Goal: Task Accomplishment & Management: Use online tool/utility

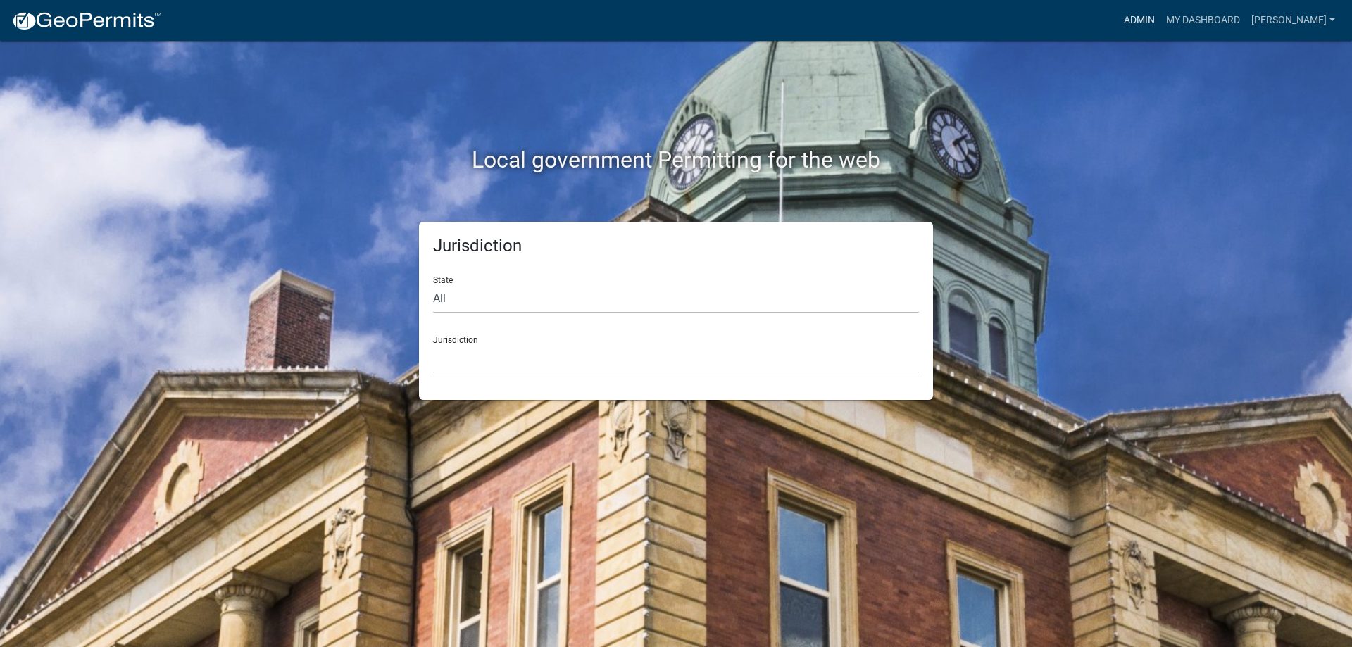
click at [1148, 15] on link "Admin" at bounding box center [1139, 20] width 42 height 27
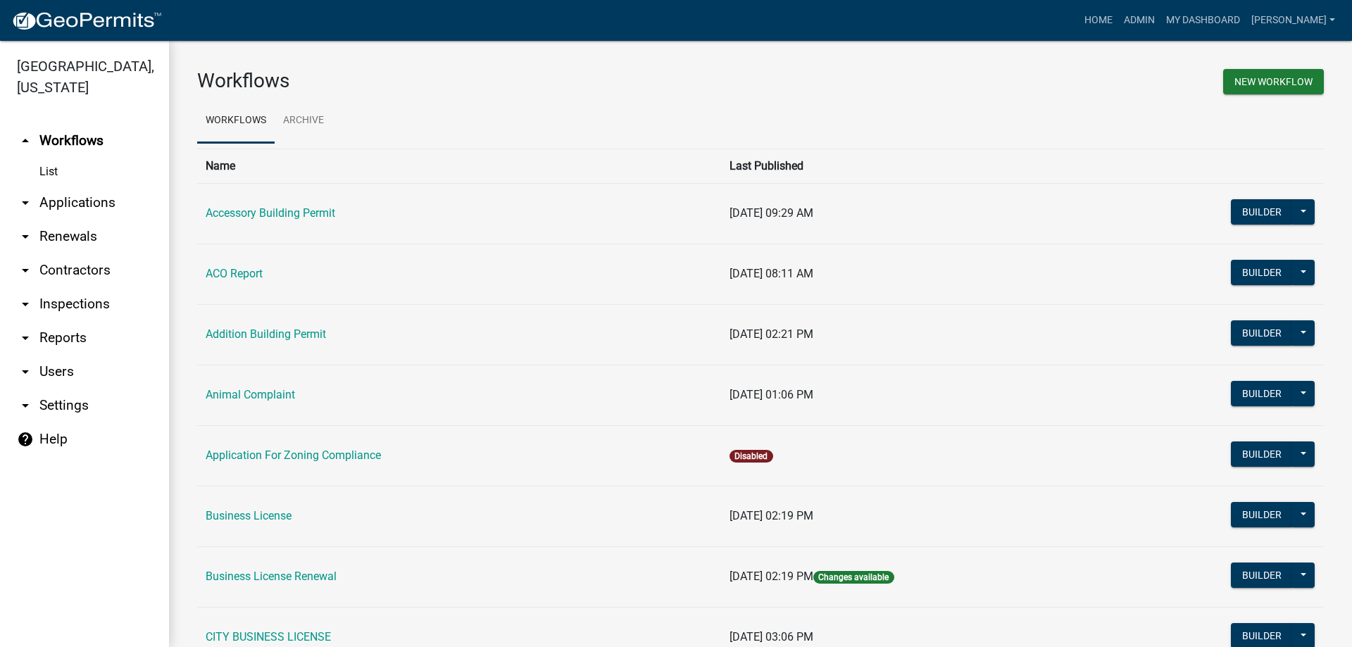
click at [64, 202] on link "arrow_drop_down Applications" at bounding box center [84, 203] width 169 height 34
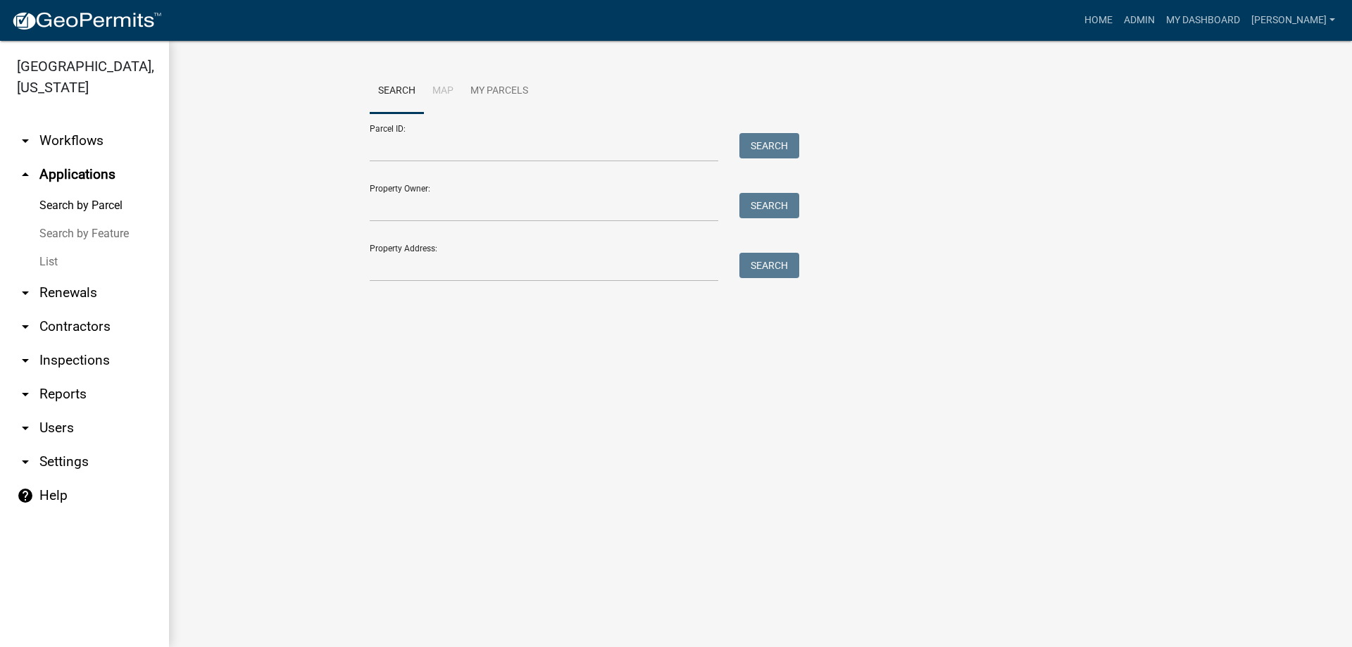
click at [48, 260] on link "List" at bounding box center [84, 262] width 169 height 28
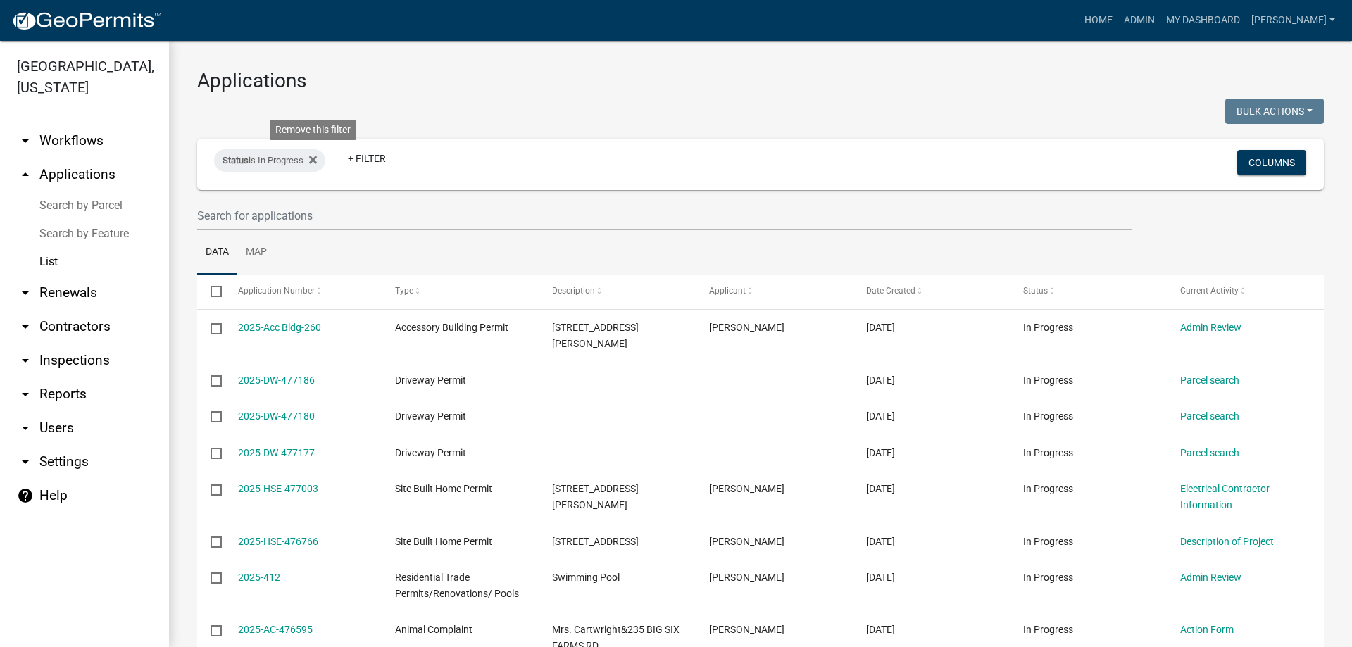
click at [311, 153] on fa-icon at bounding box center [309, 160] width 13 height 23
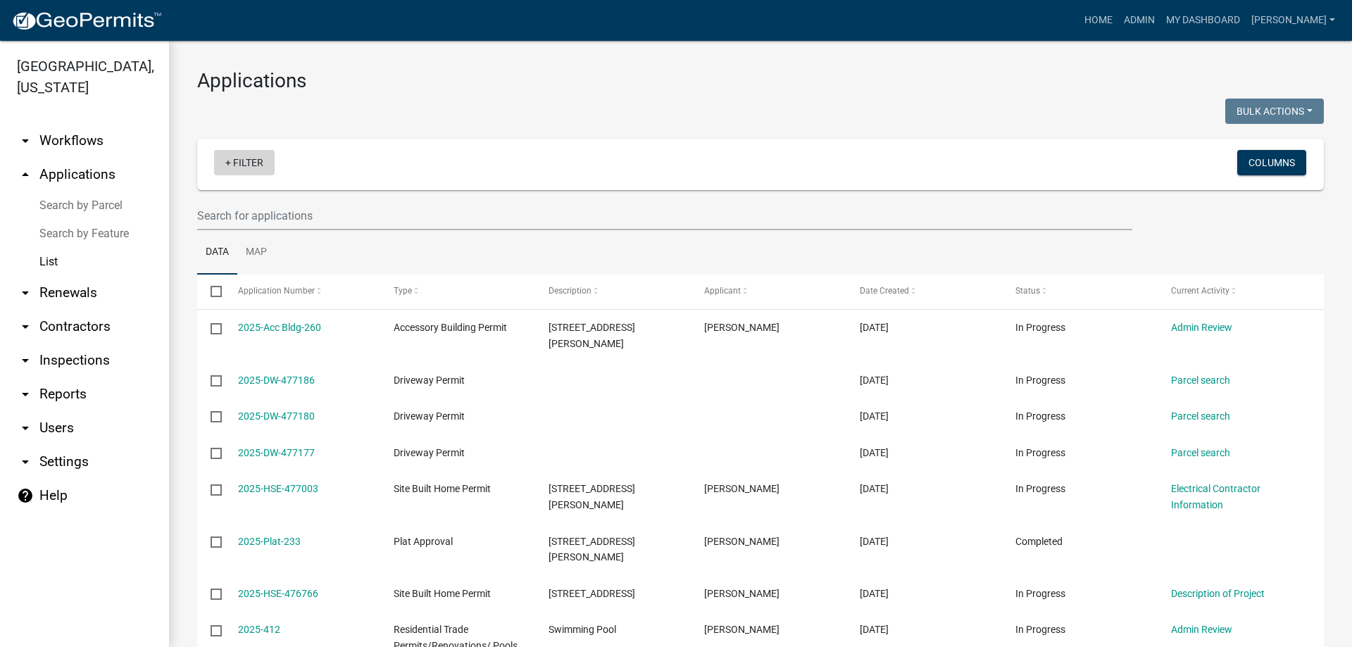
click at [246, 168] on link "+ Filter" at bounding box center [244, 162] width 61 height 25
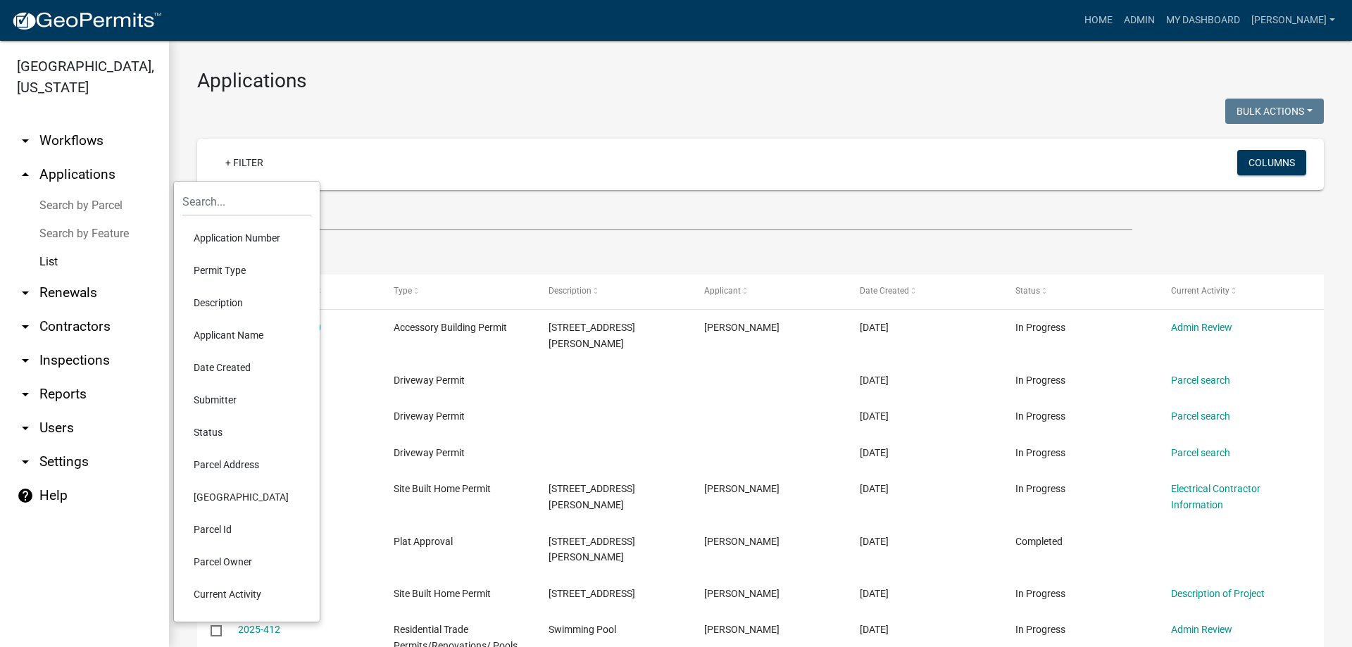
click at [232, 271] on li "Permit Type" at bounding box center [246, 270] width 129 height 32
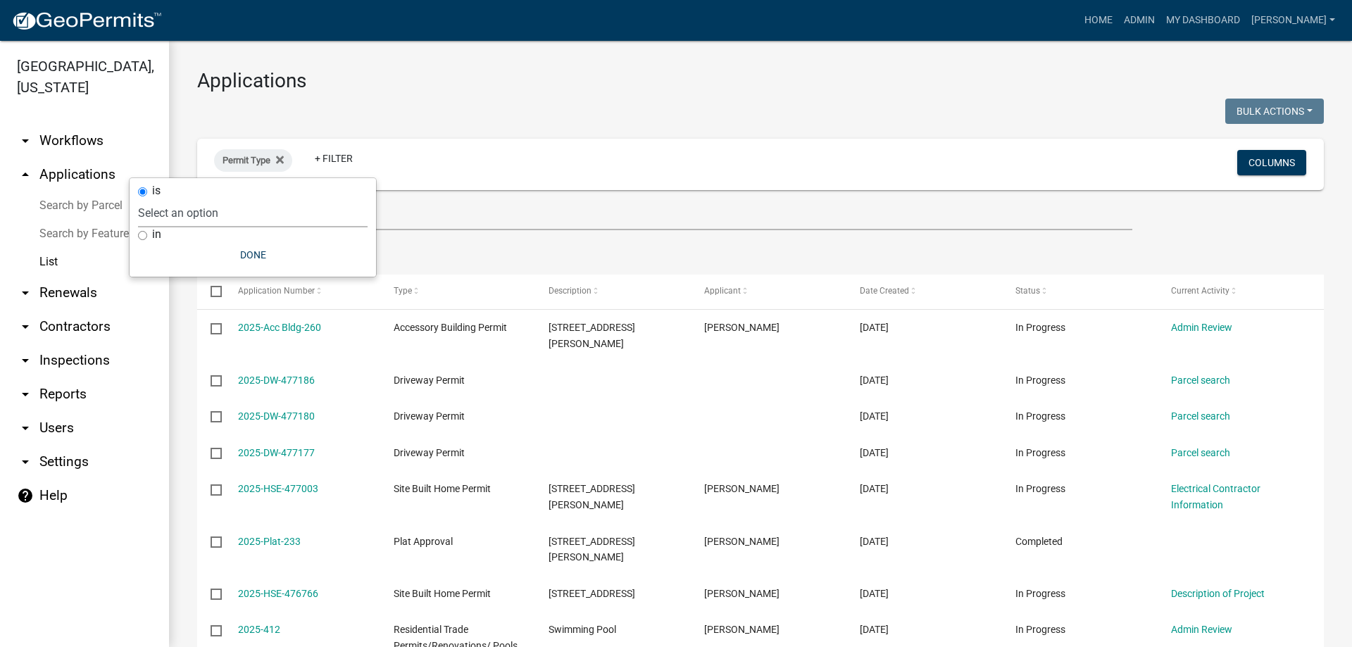
click at [220, 221] on select "Select an option Accessory Building Permit ACO Report Addition Building Permit …" at bounding box center [252, 213] width 229 height 29
select select "d8c2ffa0-2d4f-4e37-952a-290ad7b3f5ed"
click at [180, 199] on select "Select an option Accessory Building Permit ACO Report Addition Building Permit …" at bounding box center [252, 213] width 229 height 29
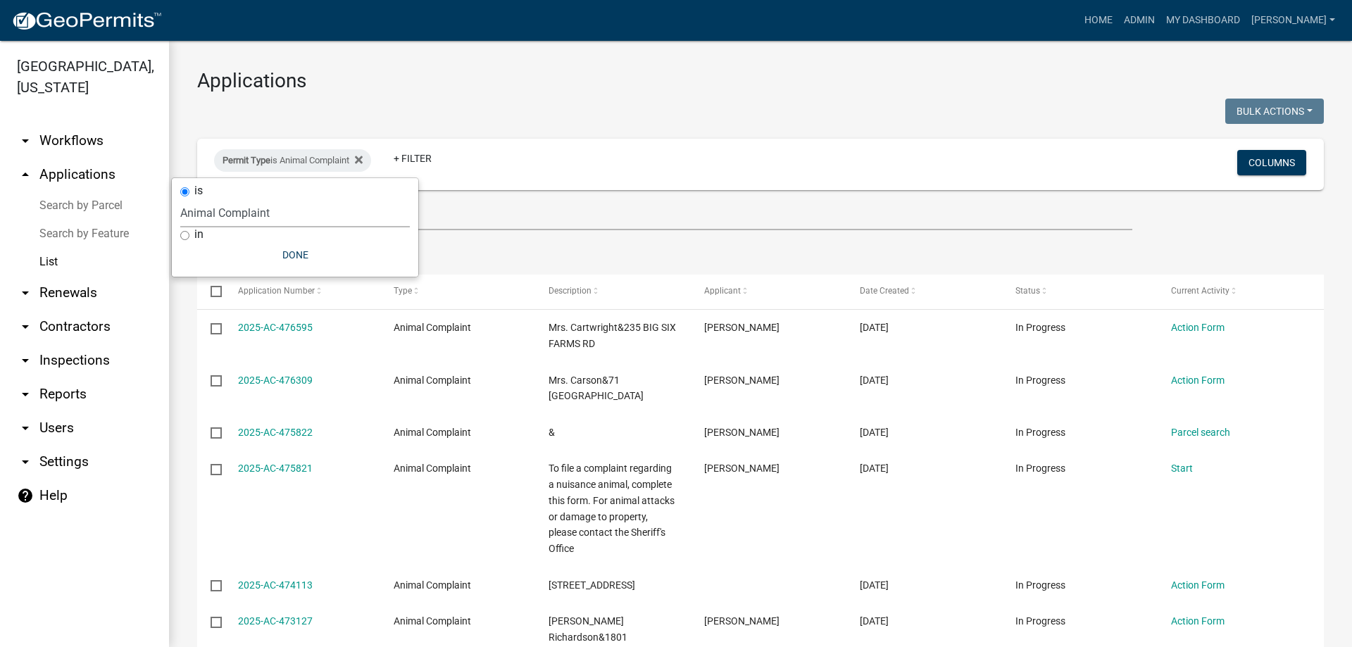
click at [661, 66] on div "Applications Bulk Actions Void Expire Lock Withdraw Permit Type is Animal Compl…" at bounding box center [760, 533] width 1183 height 984
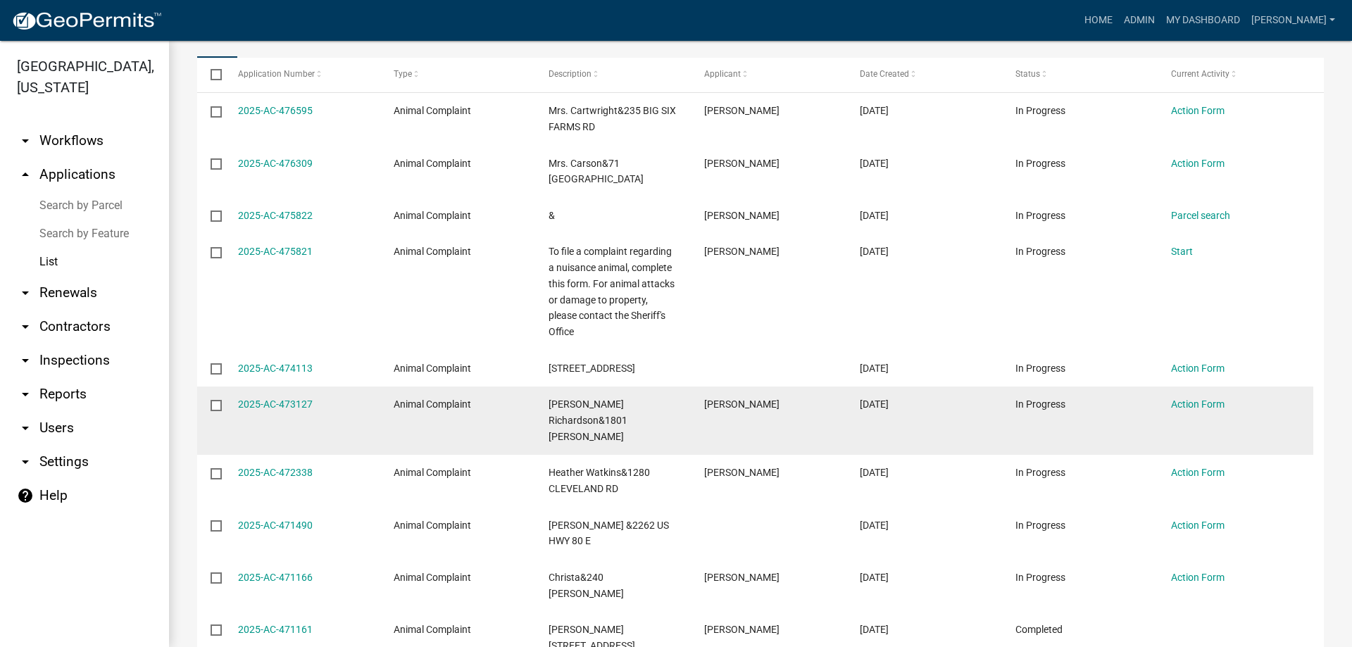
scroll to position [346, 0]
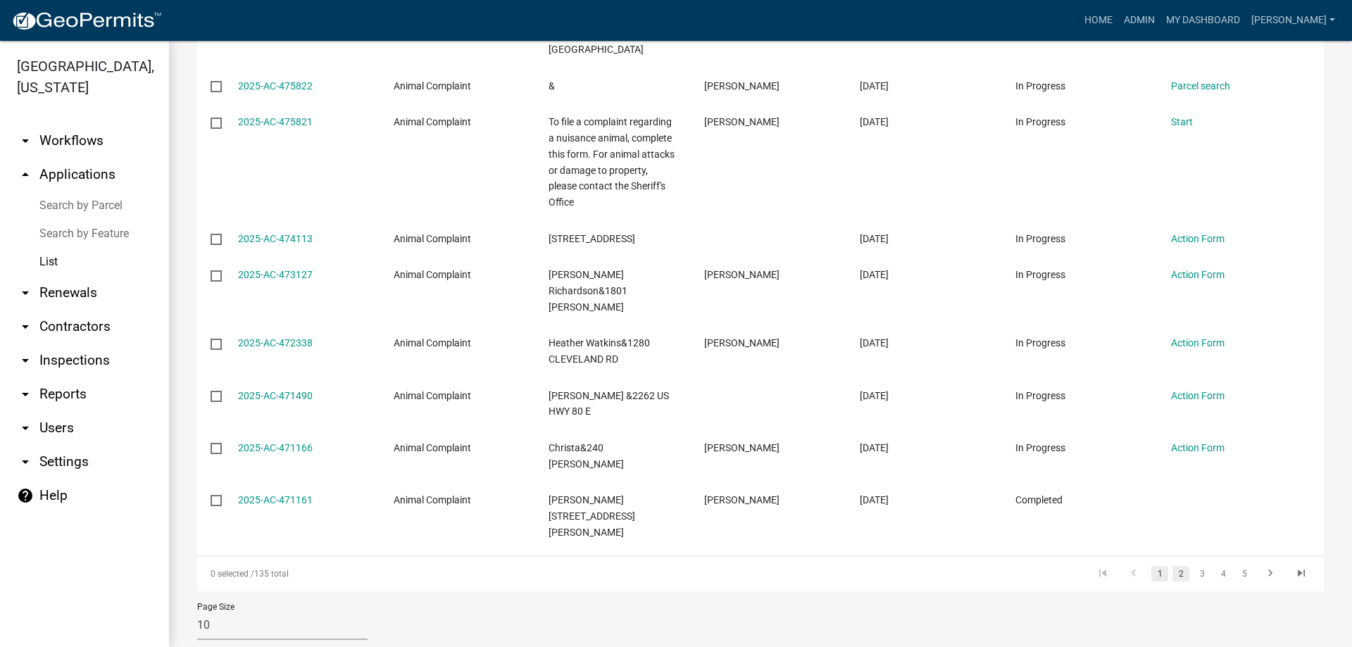
click at [1172, 566] on link "2" at bounding box center [1180, 573] width 17 height 15
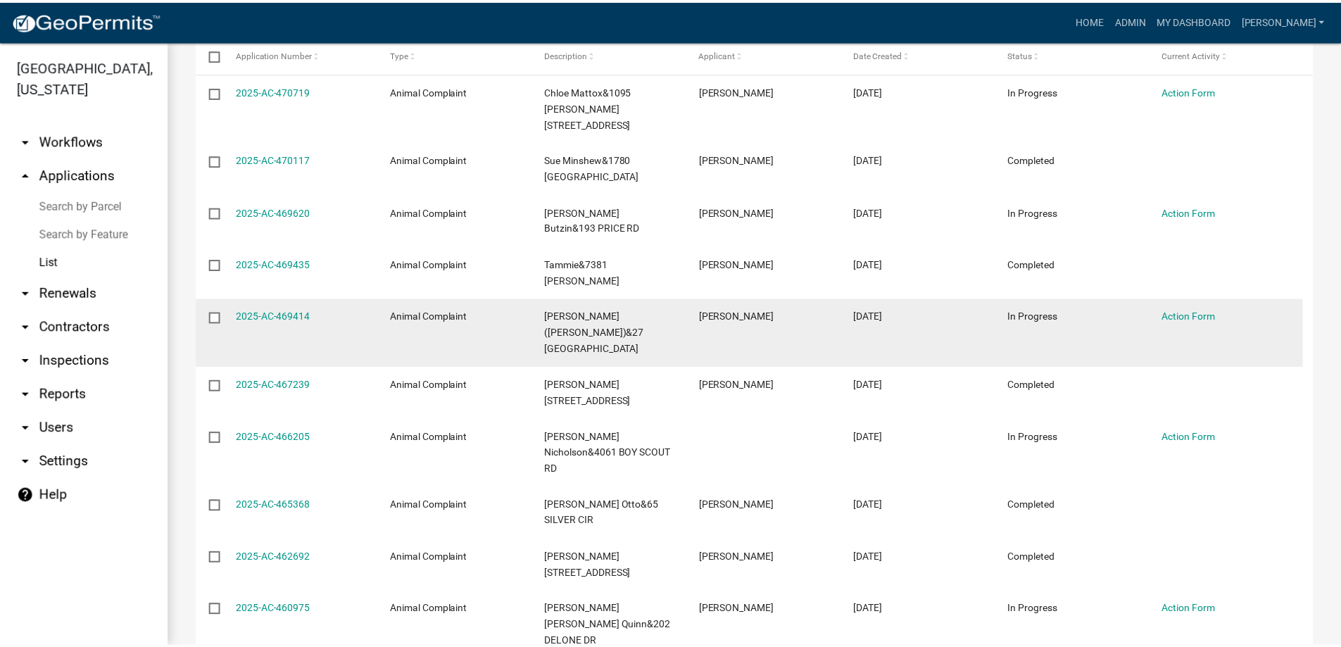
scroll to position [212, 0]
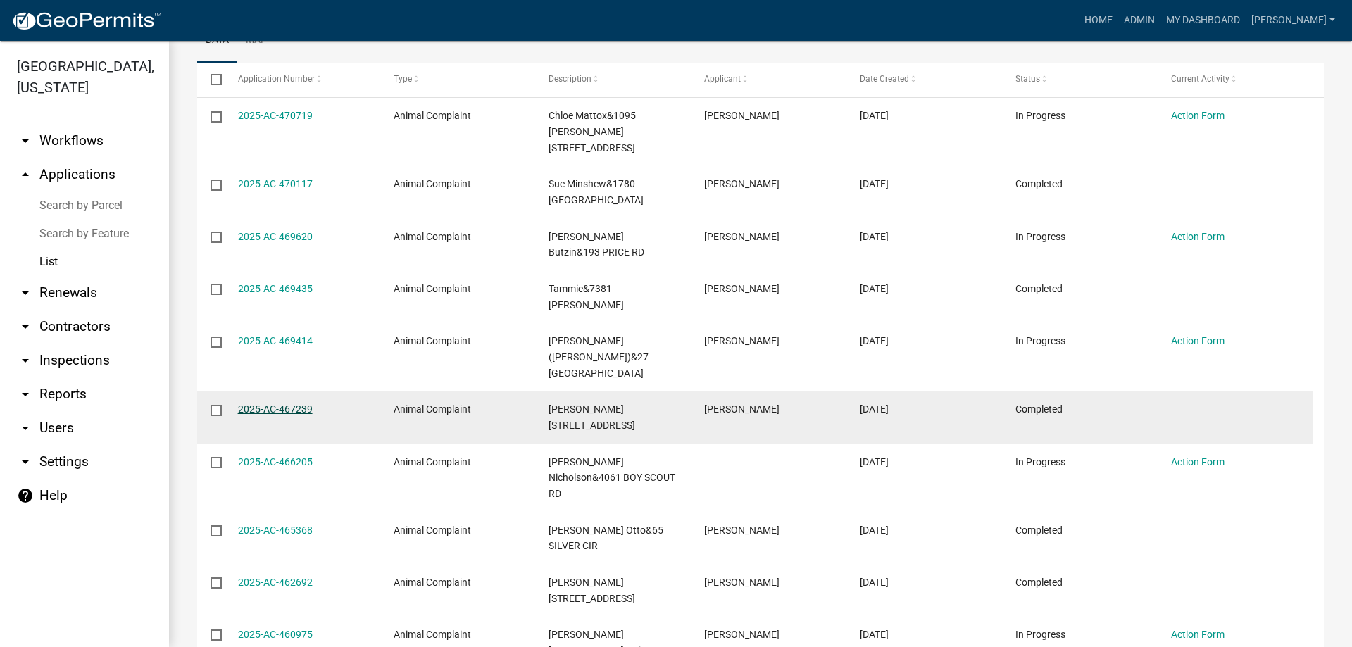
click at [284, 403] on link "2025-AC-467239" at bounding box center [275, 408] width 75 height 11
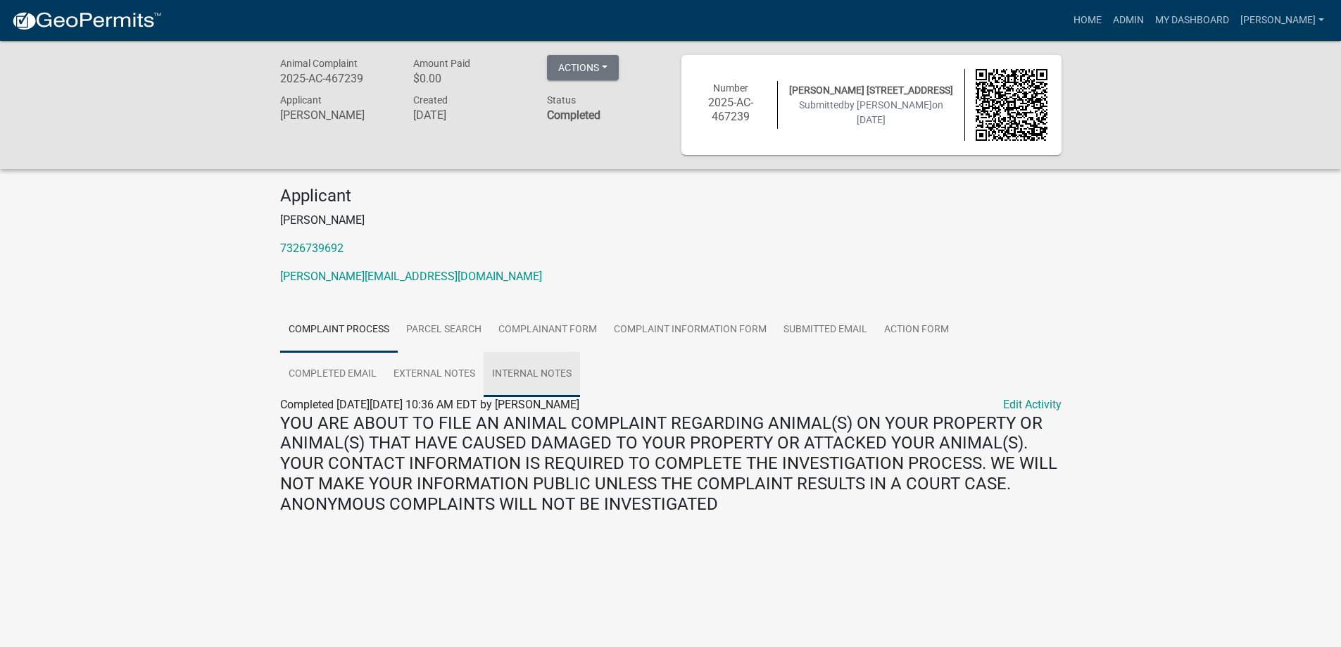
click at [484, 365] on link "Internal Notes" at bounding box center [532, 374] width 96 height 45
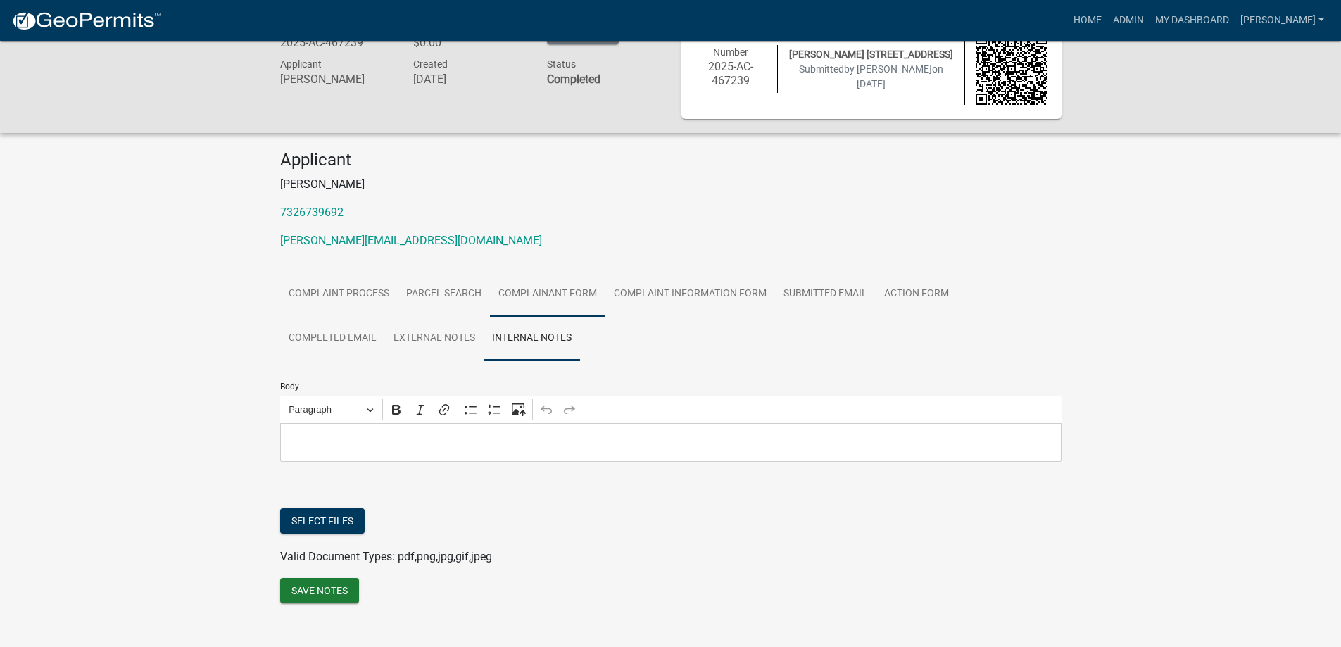
scroll to position [56, 0]
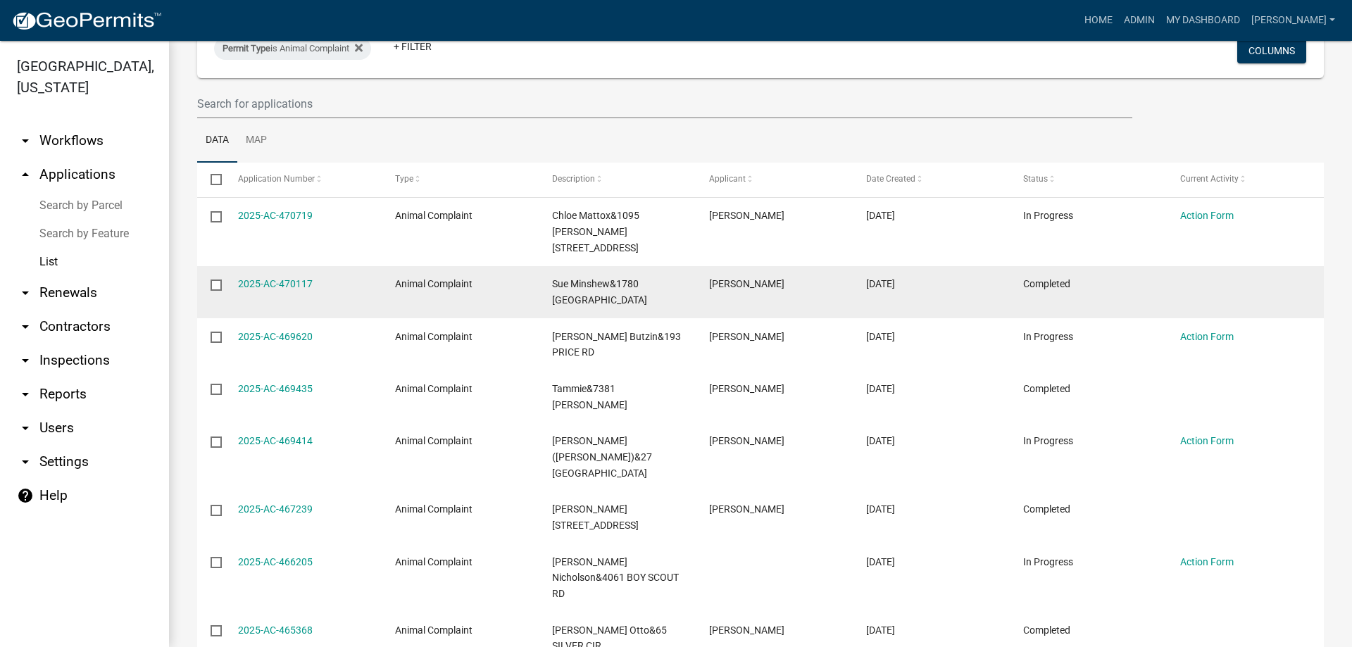
scroll to position [211, 0]
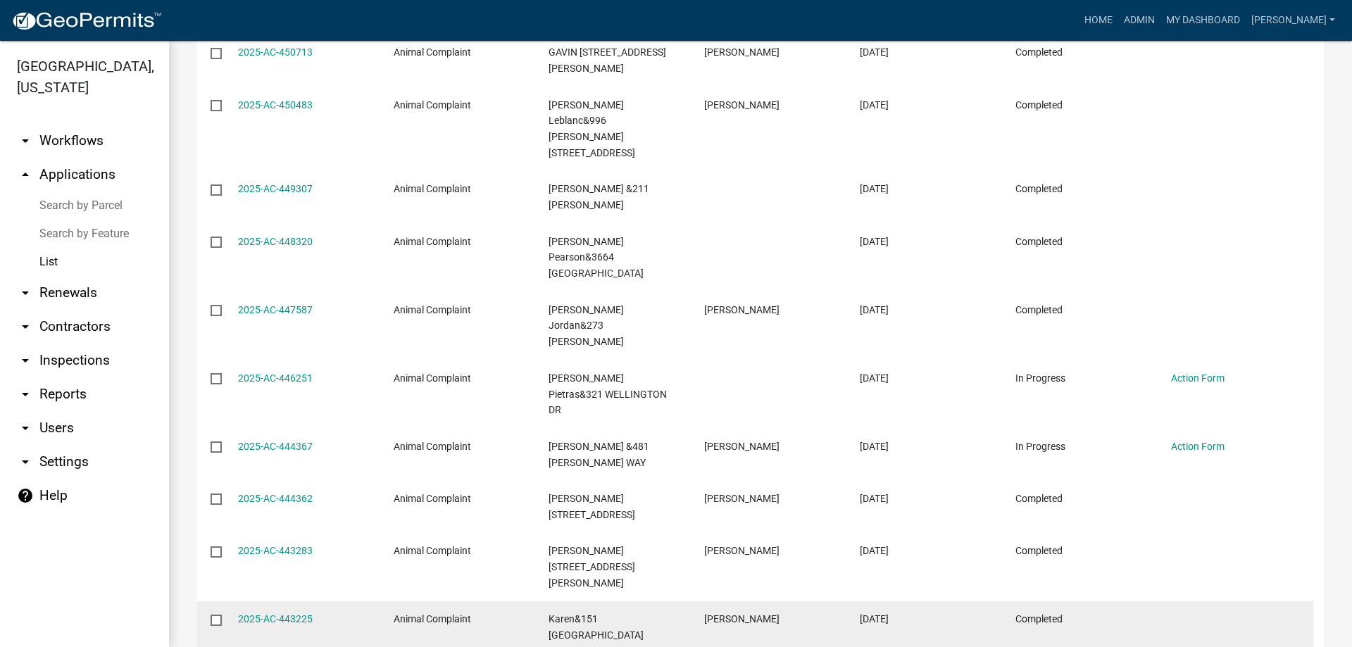
scroll to position [314, 0]
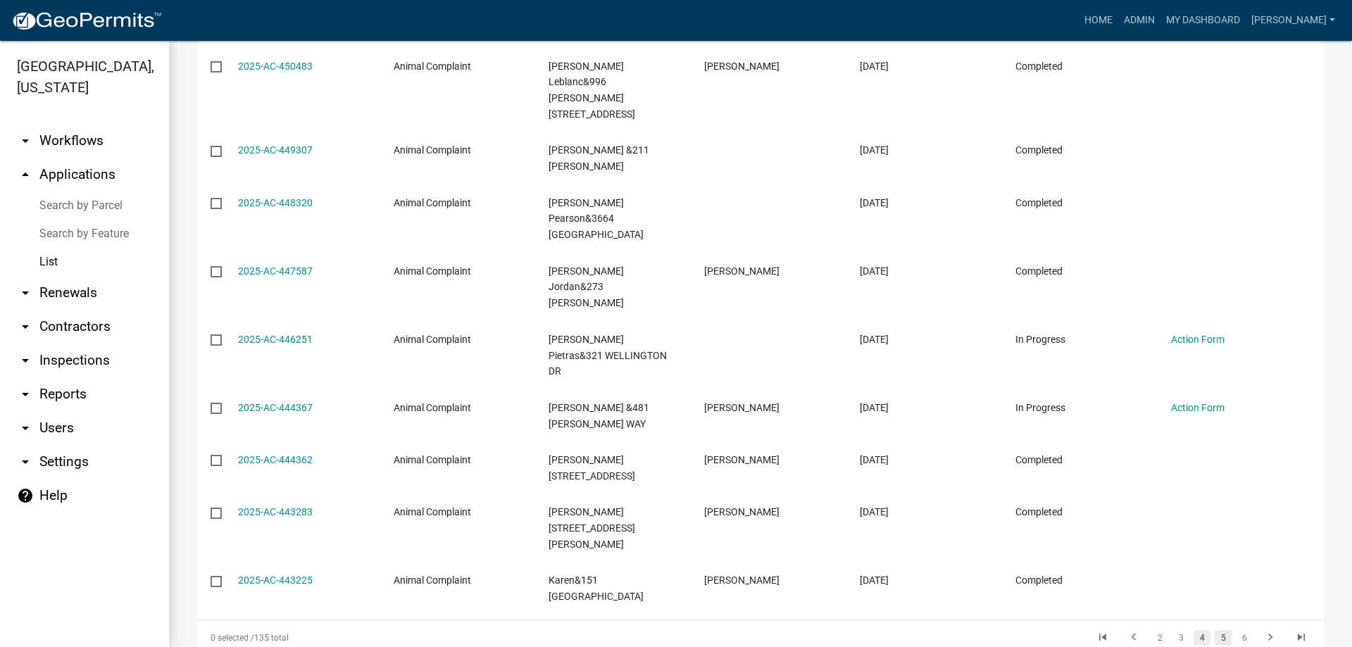
click at [1219, 630] on link "5" at bounding box center [1222, 637] width 17 height 15
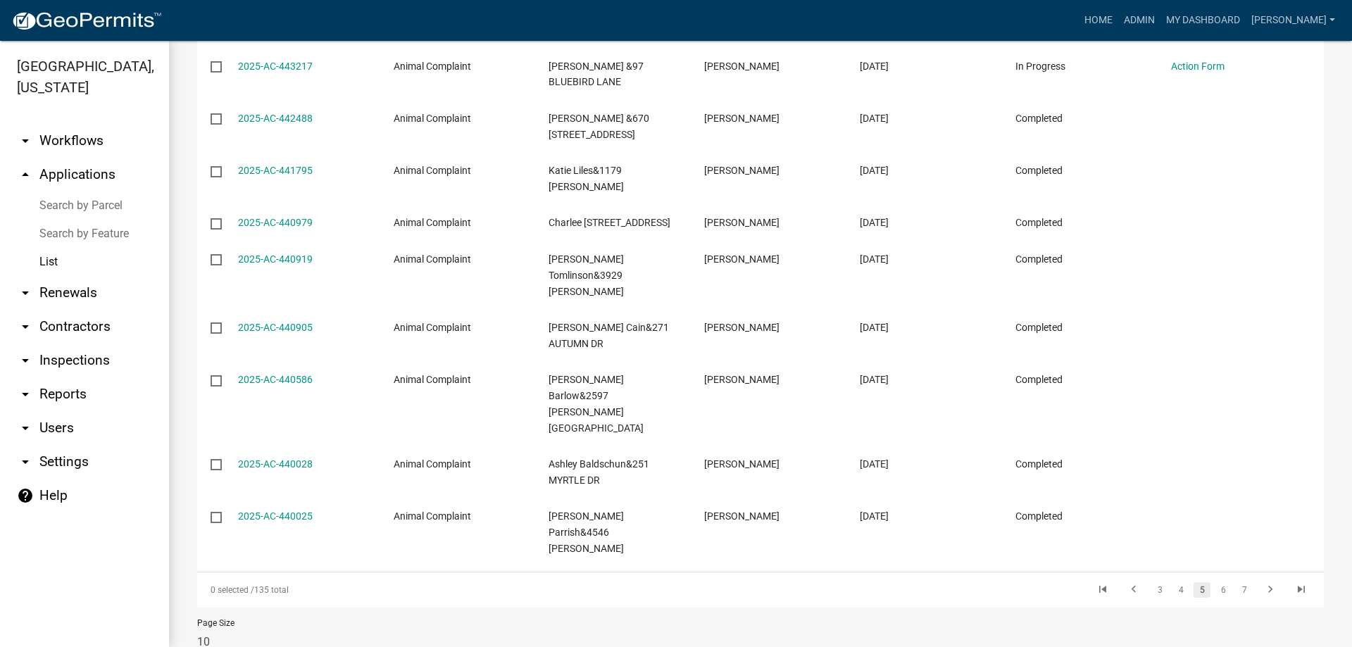
scroll to position [282, 0]
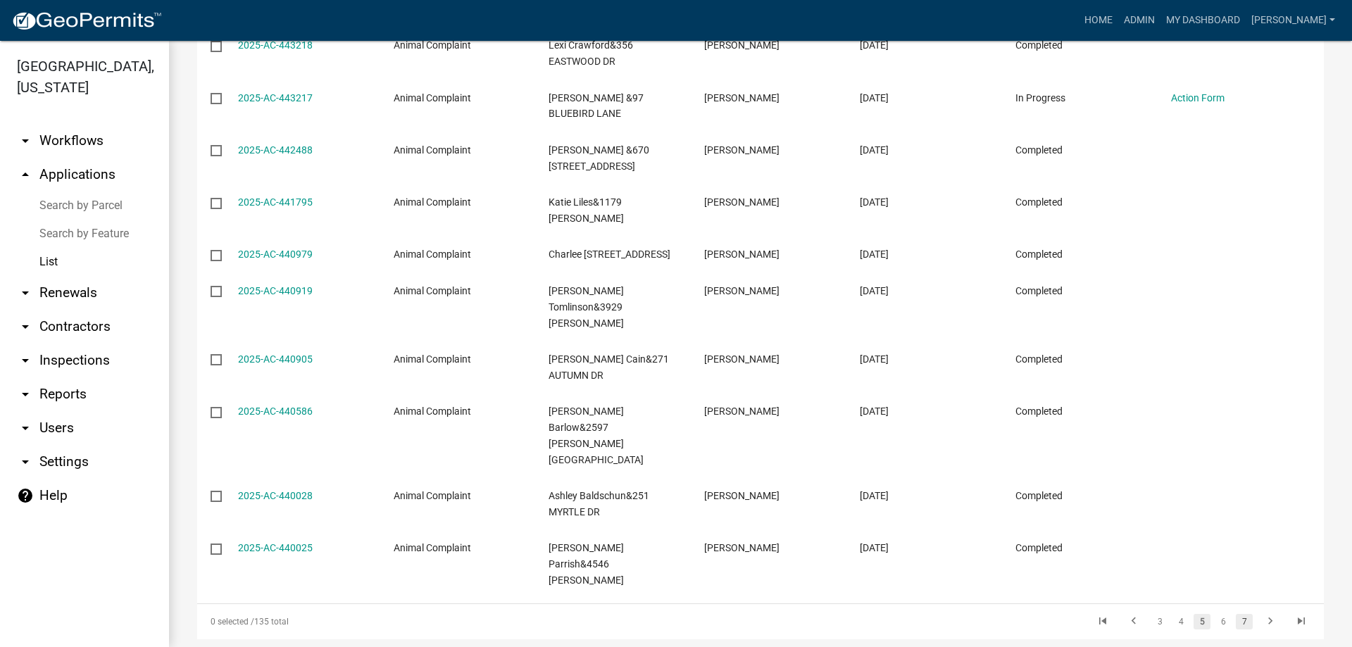
click at [1235, 614] on link "7" at bounding box center [1243, 621] width 17 height 15
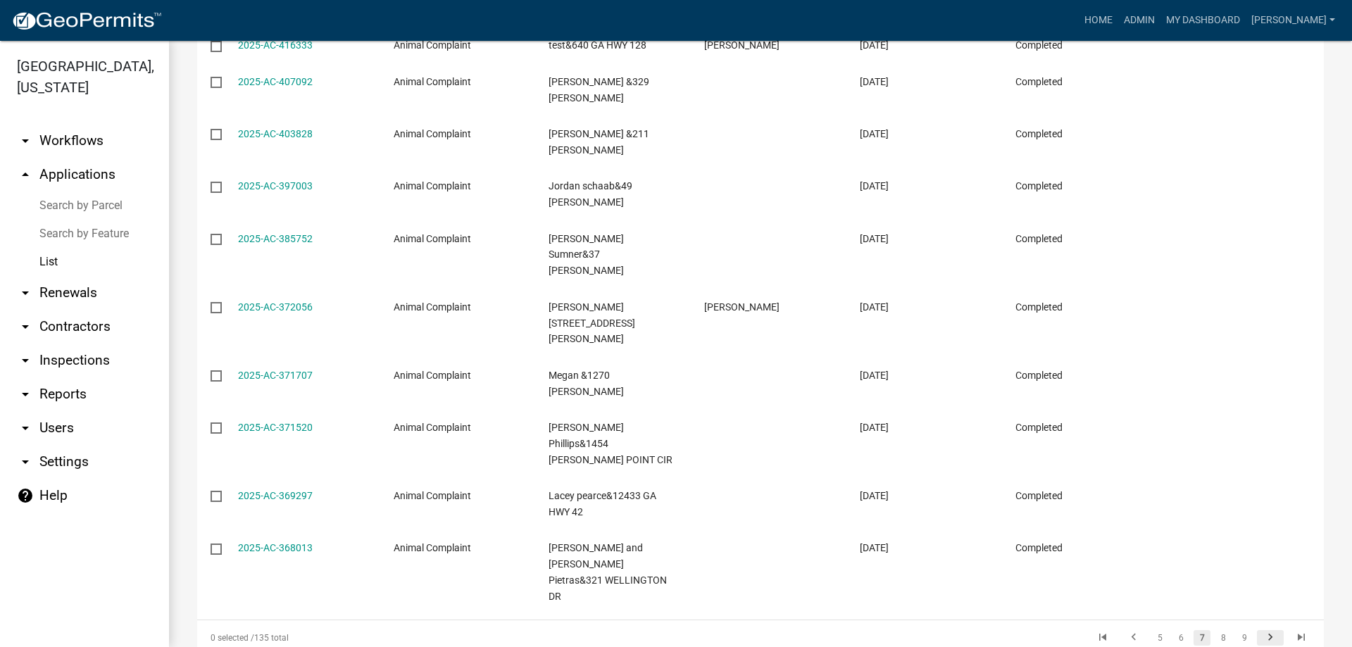
click at [1261, 631] on icon "go to next page" at bounding box center [1270, 639] width 18 height 17
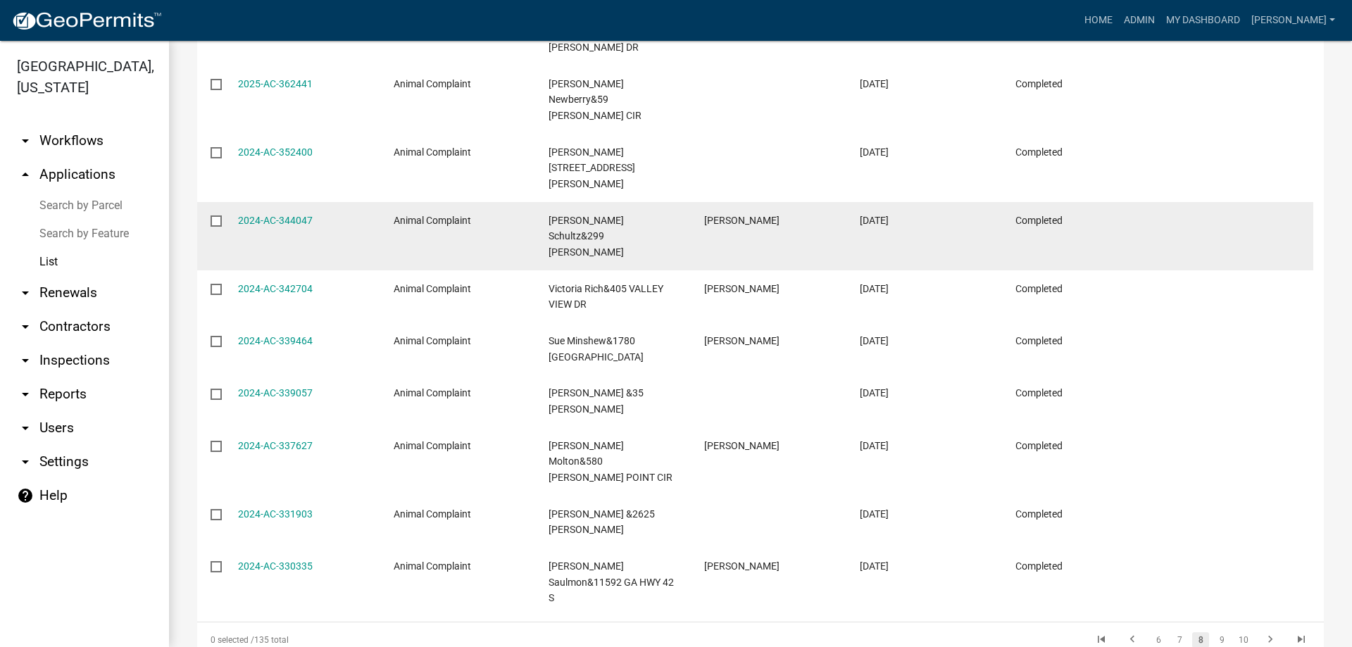
scroll to position [298, 0]
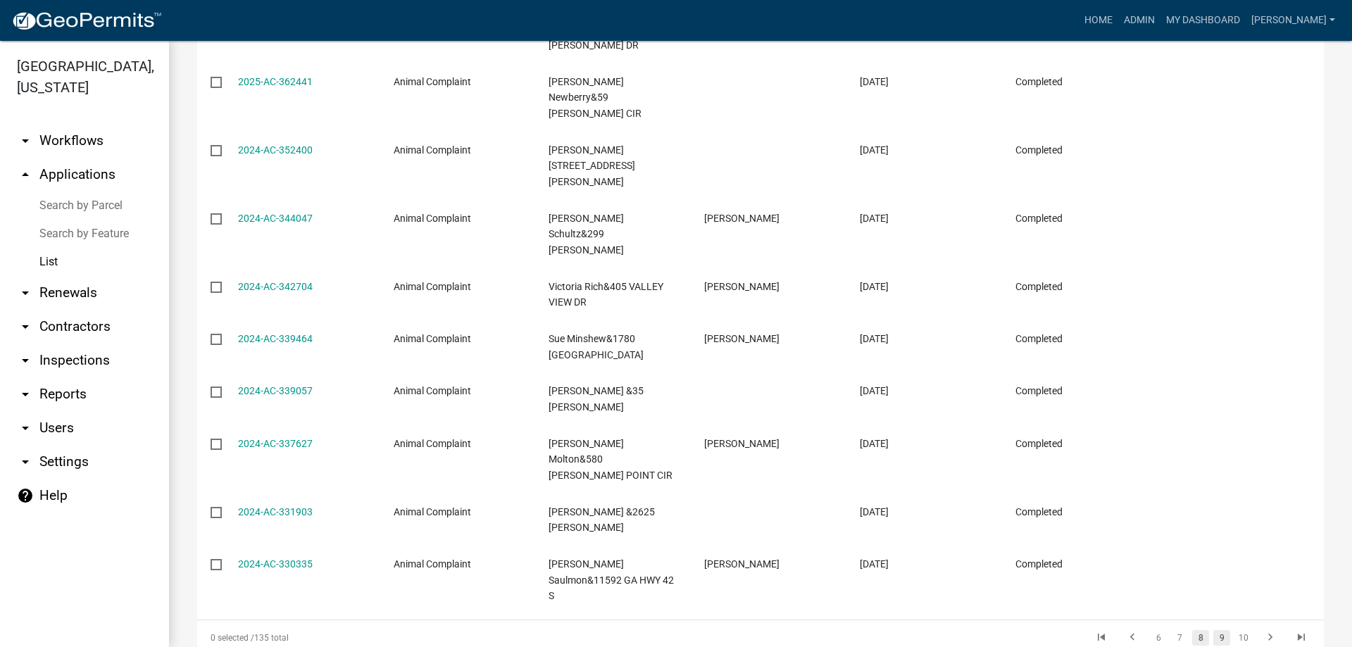
click at [1211, 626] on li "9" at bounding box center [1221, 638] width 21 height 24
click at [1213, 630] on link "9" at bounding box center [1221, 637] width 17 height 15
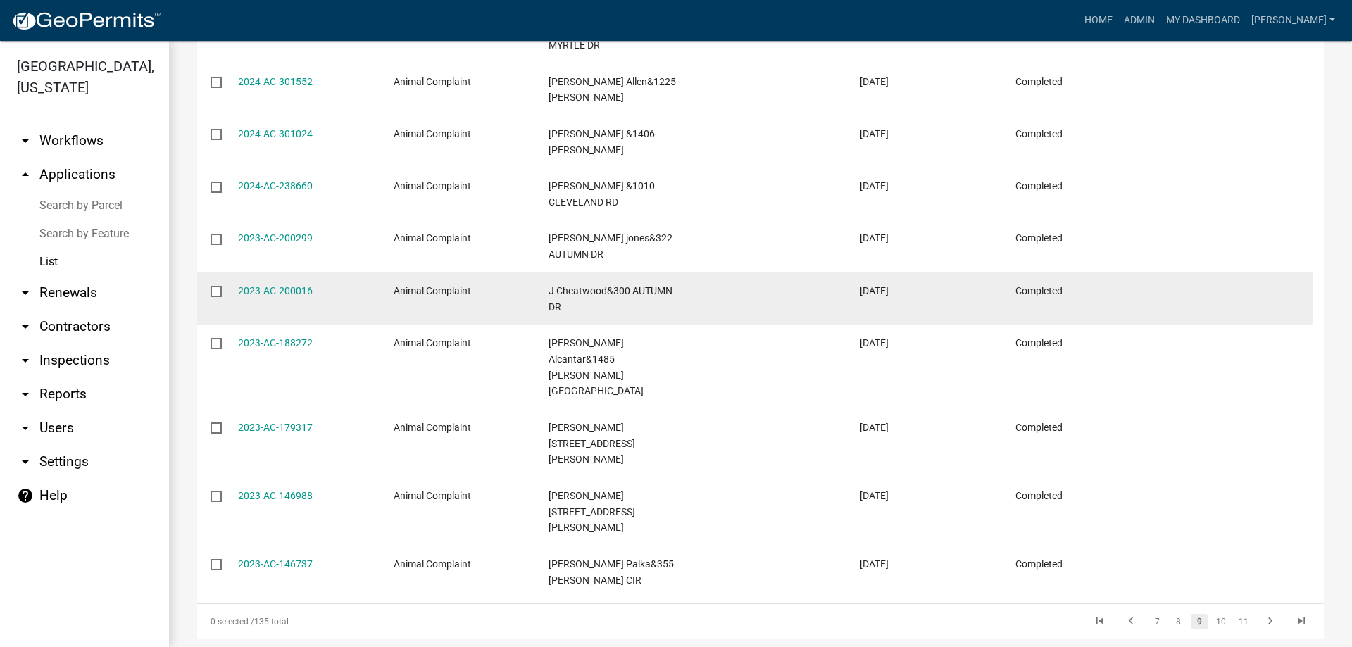
scroll to position [228, 0]
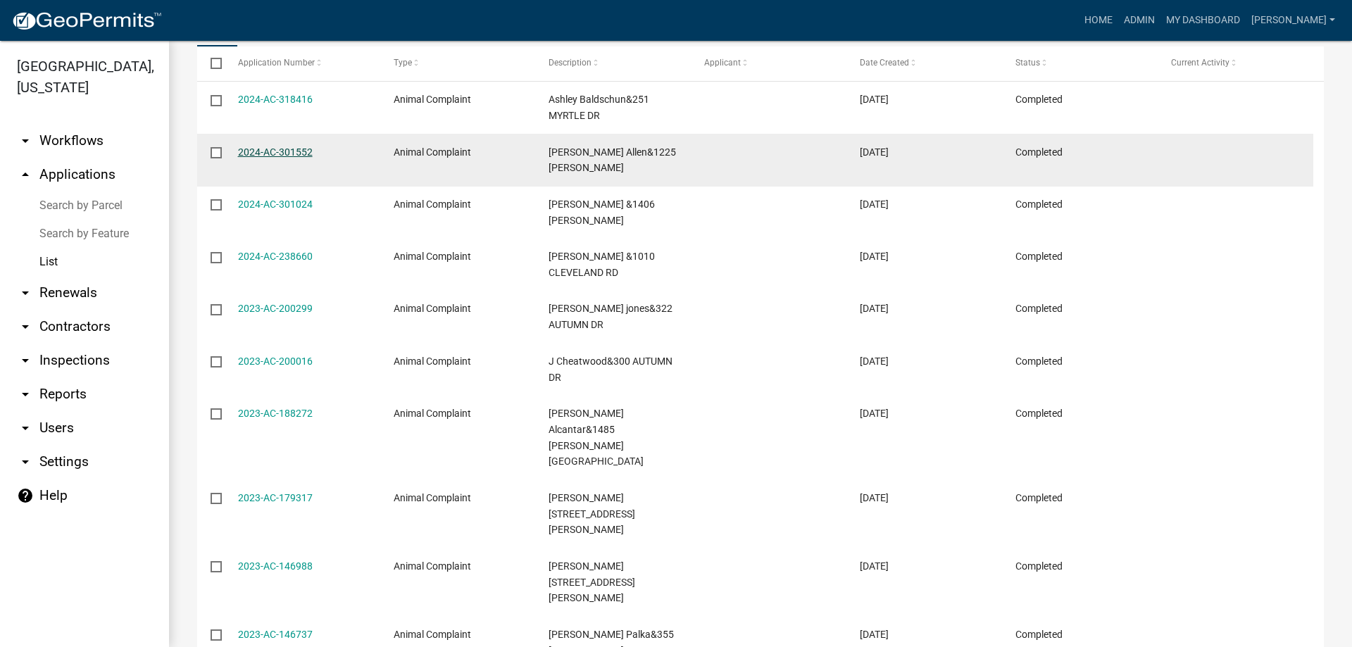
click at [267, 154] on link "2024-AC-301552" at bounding box center [275, 151] width 75 height 11
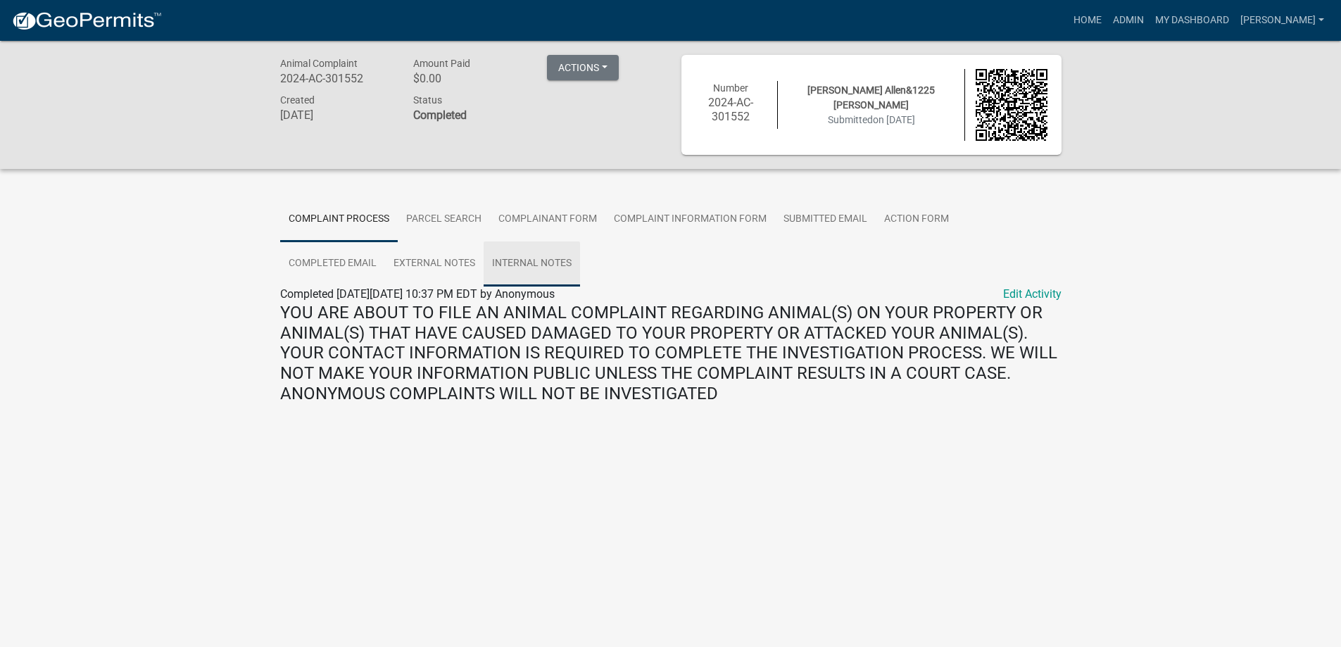
click at [484, 262] on link "Internal Notes" at bounding box center [532, 263] width 96 height 45
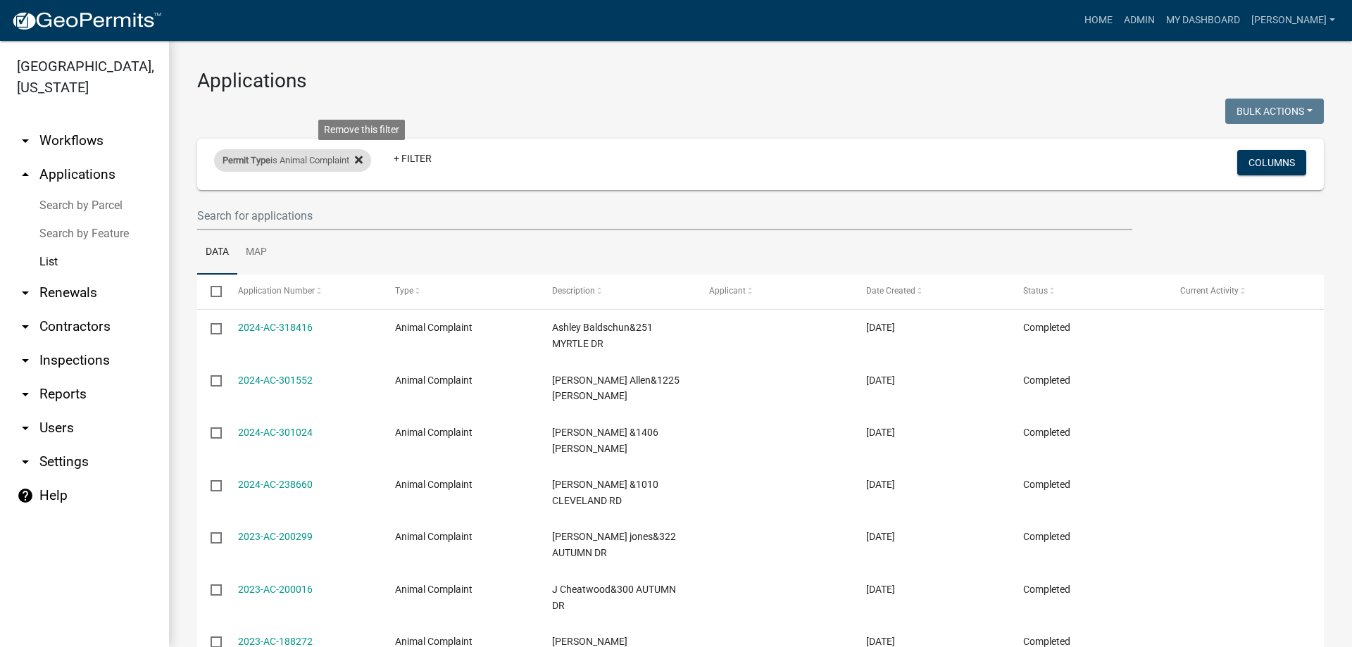
click at [363, 158] on icon at bounding box center [359, 159] width 8 height 11
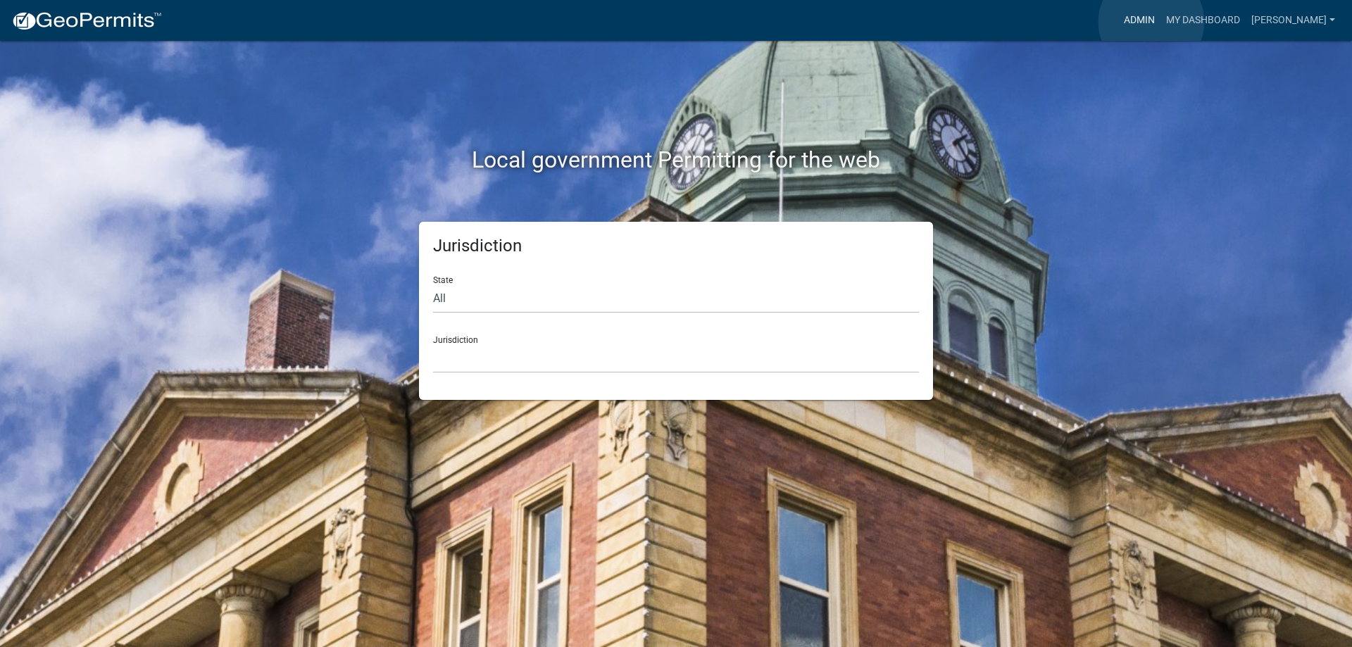
click at [1152, 21] on link "Admin" at bounding box center [1139, 20] width 42 height 27
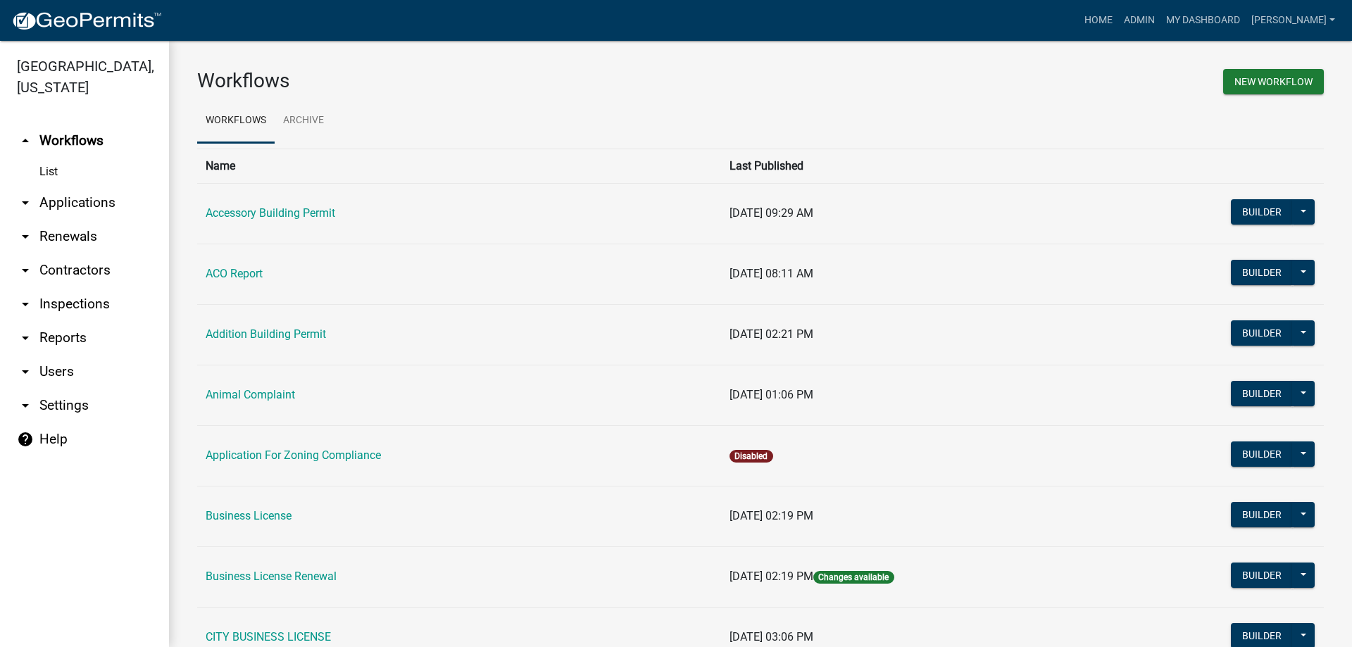
click at [80, 210] on link "arrow_drop_down Applications" at bounding box center [84, 203] width 169 height 34
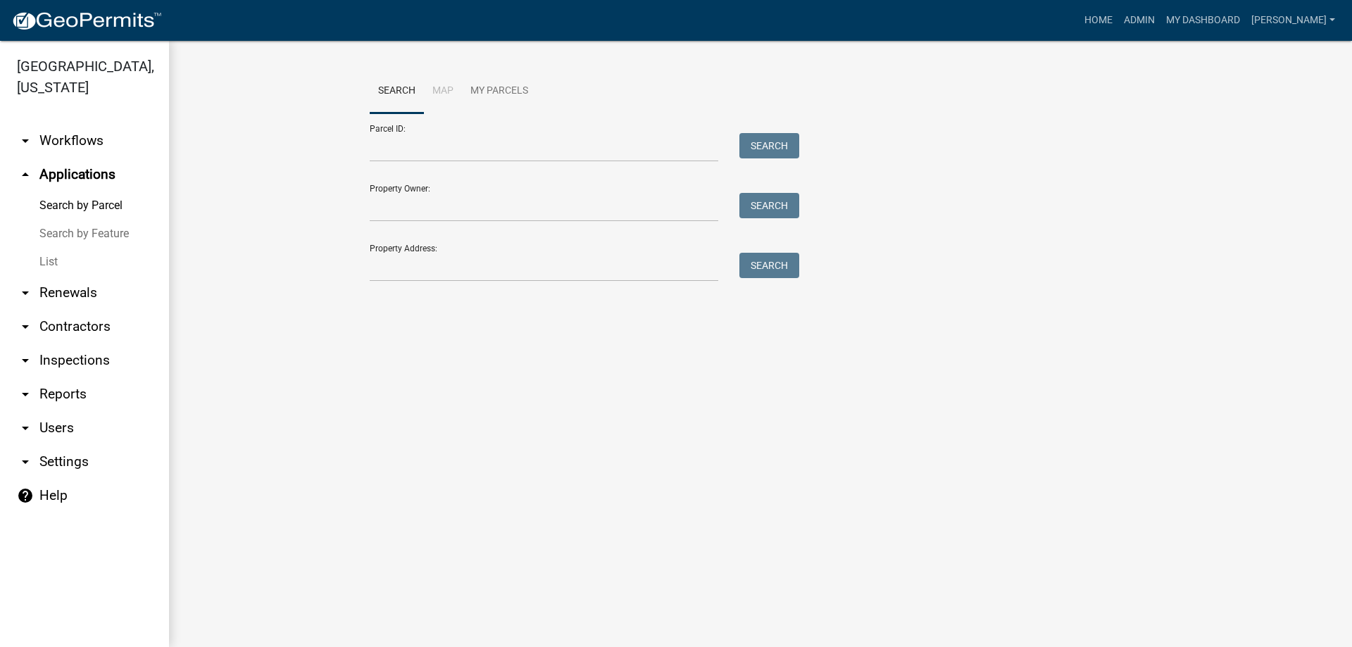
click at [56, 256] on link "List" at bounding box center [84, 262] width 169 height 28
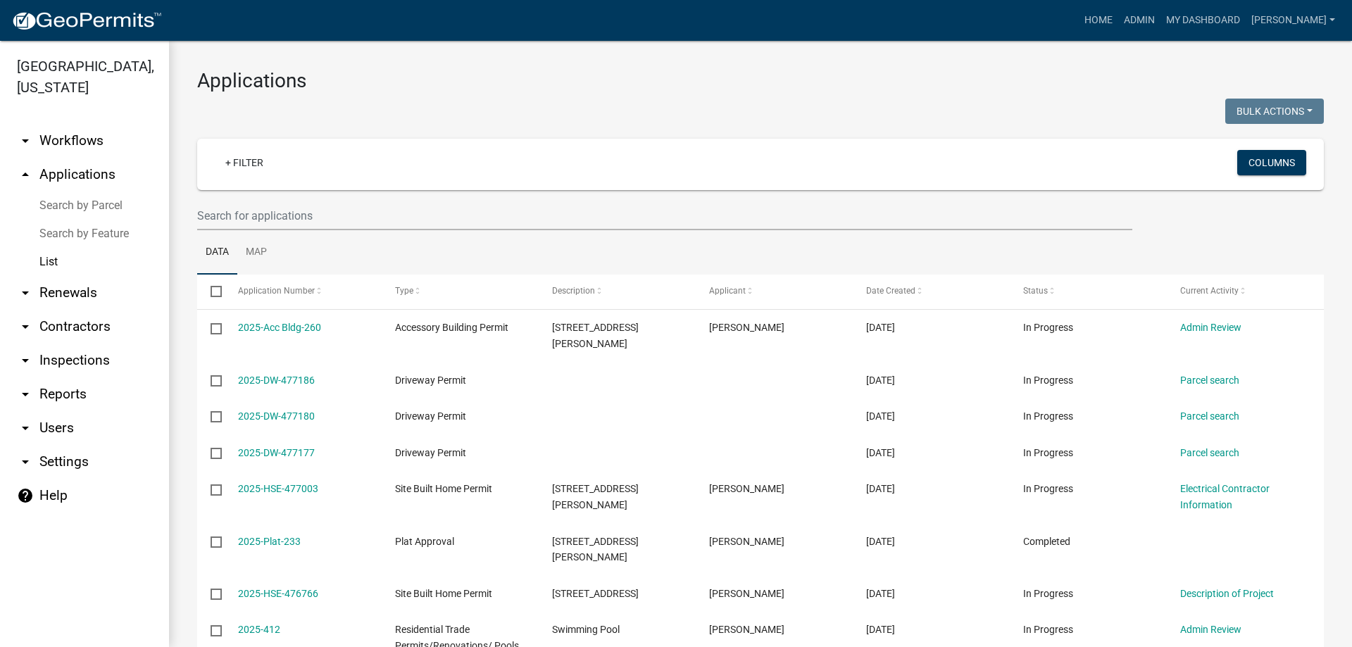
click at [53, 256] on link "List" at bounding box center [84, 262] width 169 height 28
click at [280, 153] on div "+ Filter" at bounding box center [574, 164] width 743 height 29
click at [254, 160] on link "+ Filter" at bounding box center [244, 162] width 61 height 25
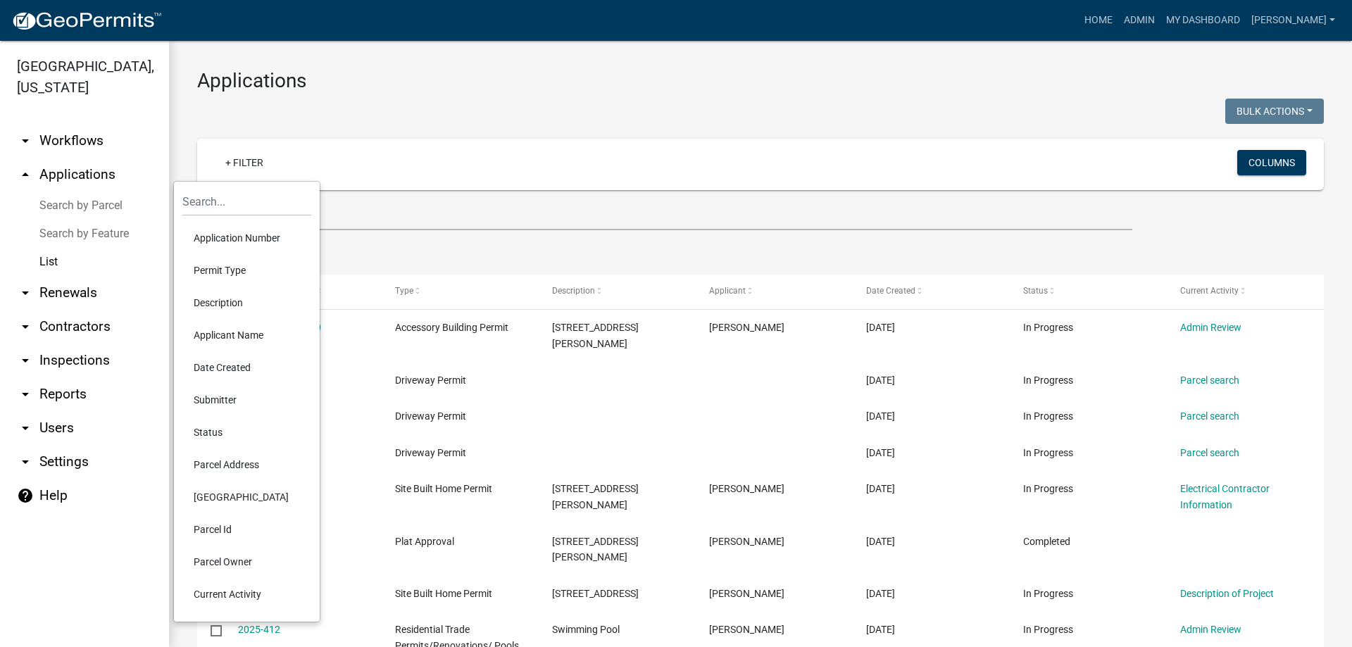
click at [219, 458] on li "Parcel Address" at bounding box center [246, 464] width 129 height 32
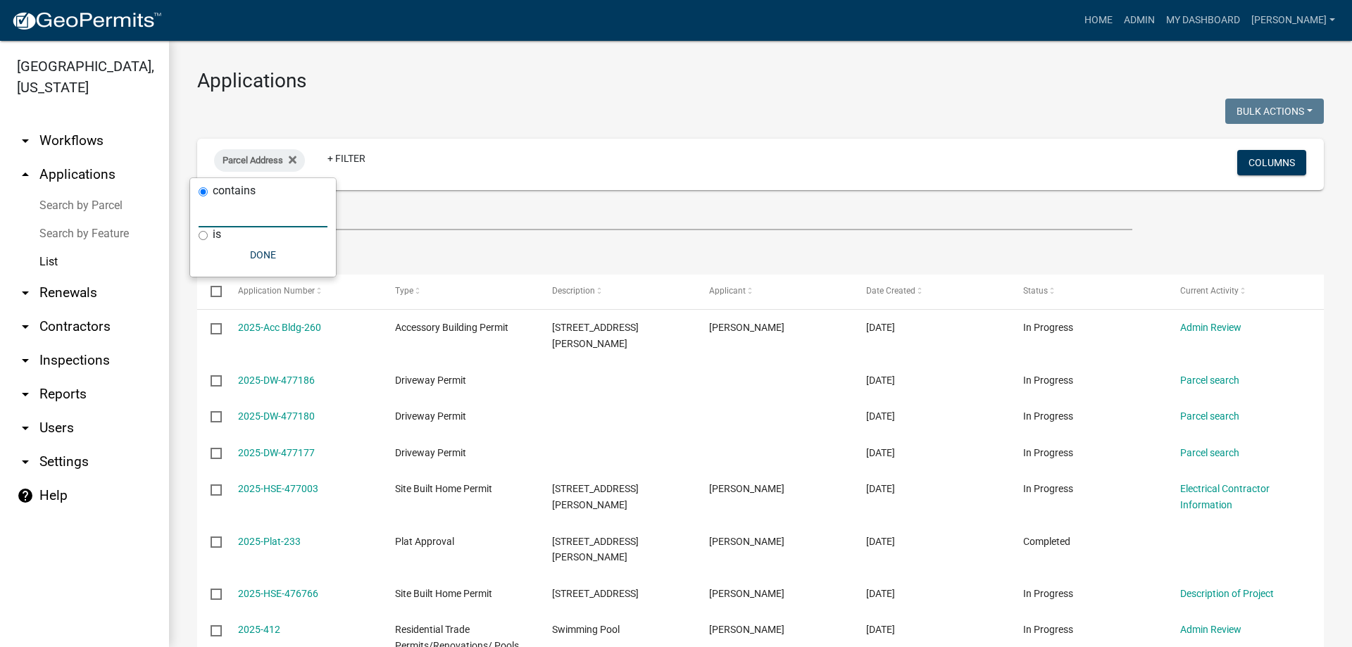
click at [292, 208] on input "text" at bounding box center [263, 213] width 129 height 29
click at [64, 174] on link "arrow_drop_up Applications" at bounding box center [84, 175] width 169 height 34
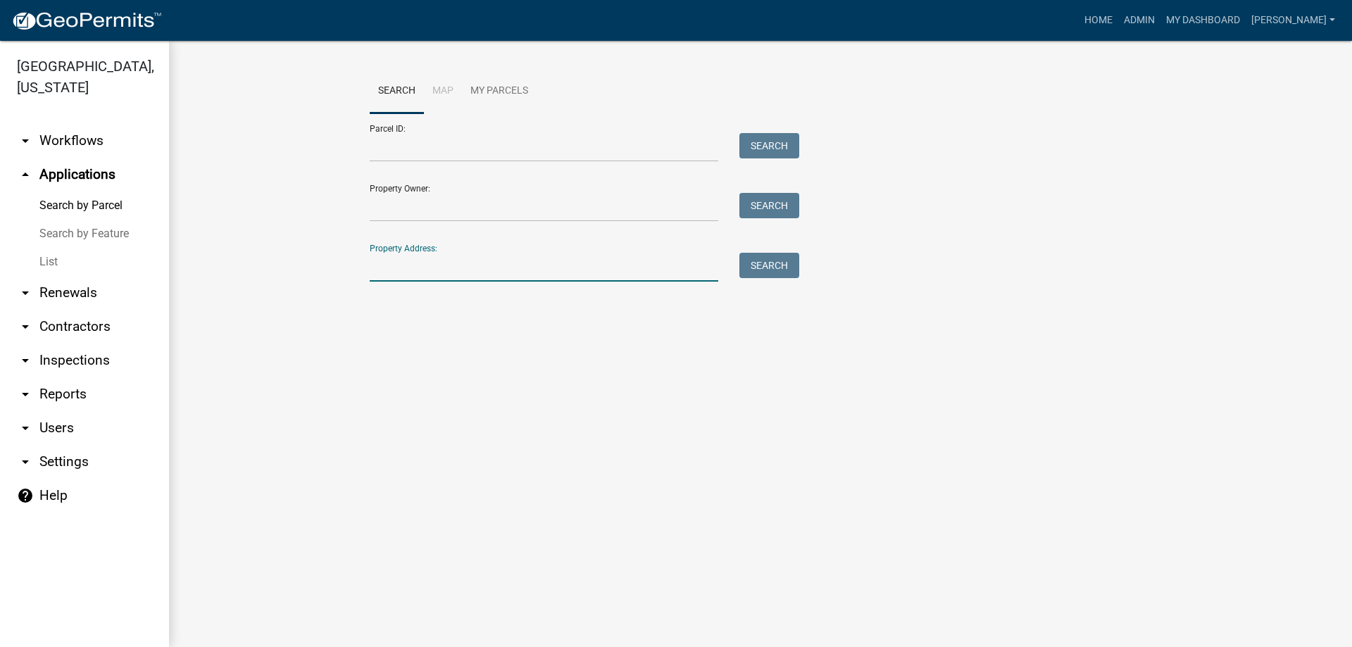
click at [428, 271] on input "Property Address:" at bounding box center [544, 267] width 348 height 29
type input "850"
click at [779, 267] on button "Search" at bounding box center [769, 265] width 60 height 25
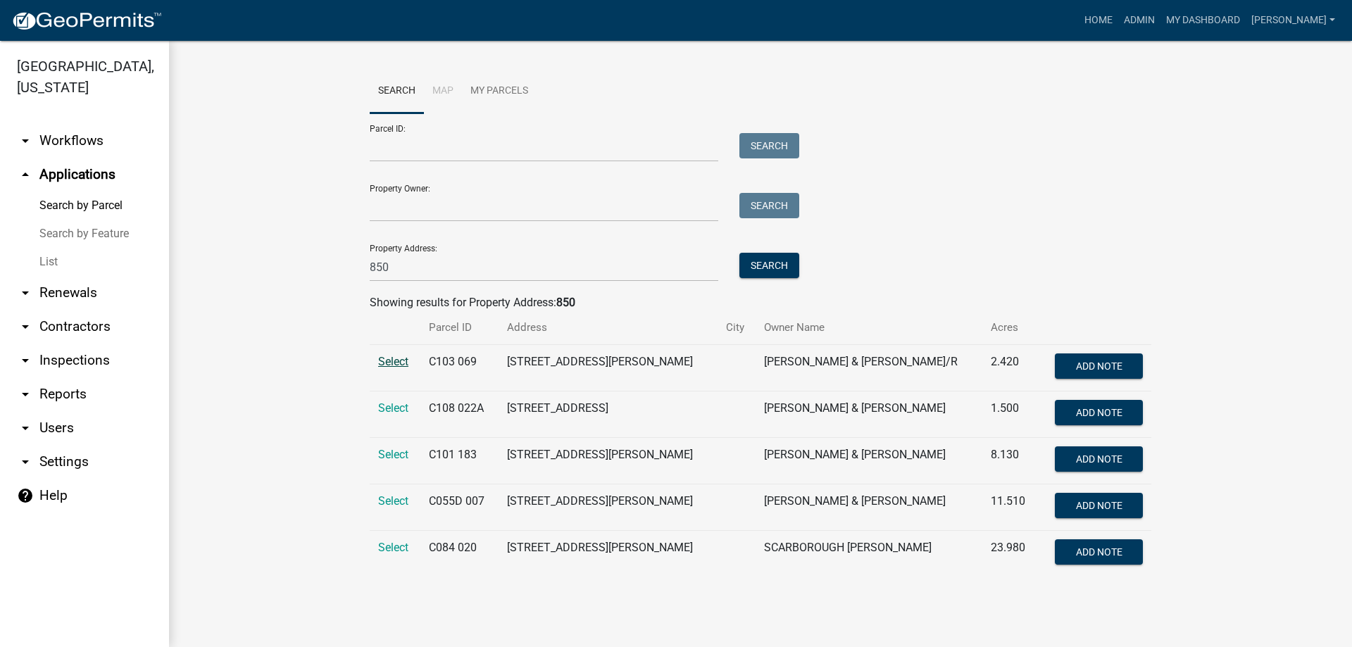
click at [390, 367] on span "Select" at bounding box center [393, 361] width 30 height 13
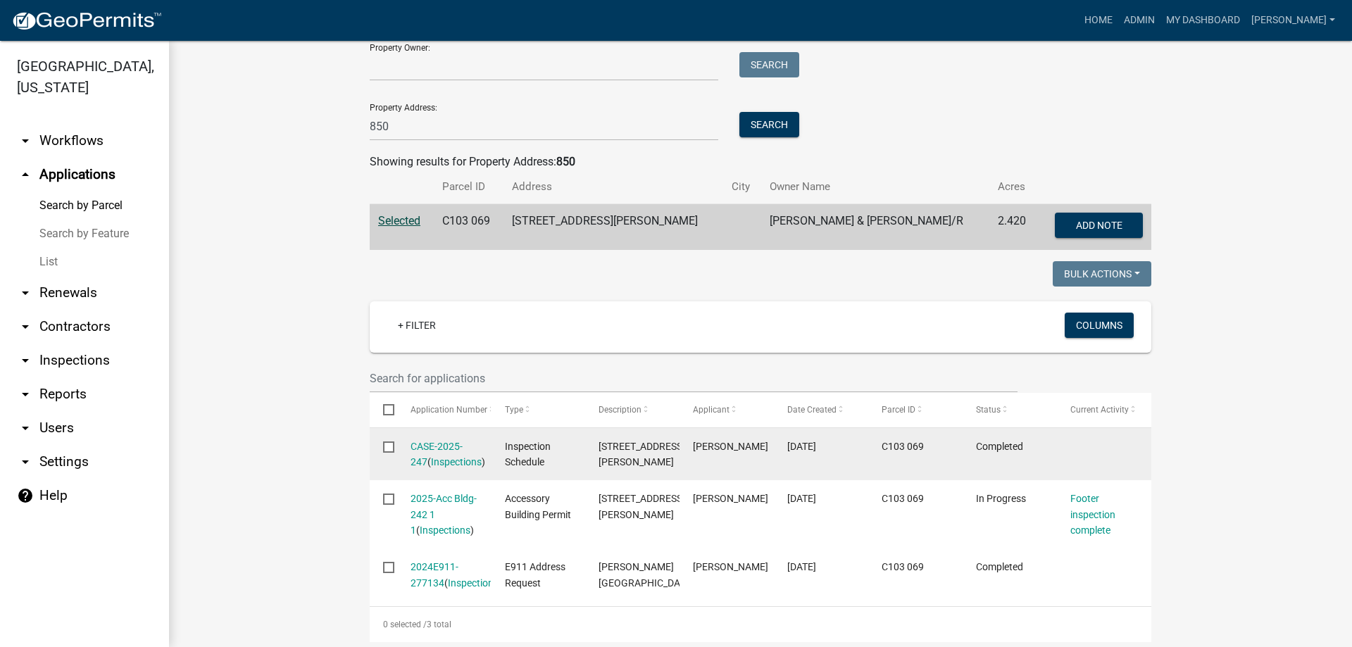
scroll to position [212, 0]
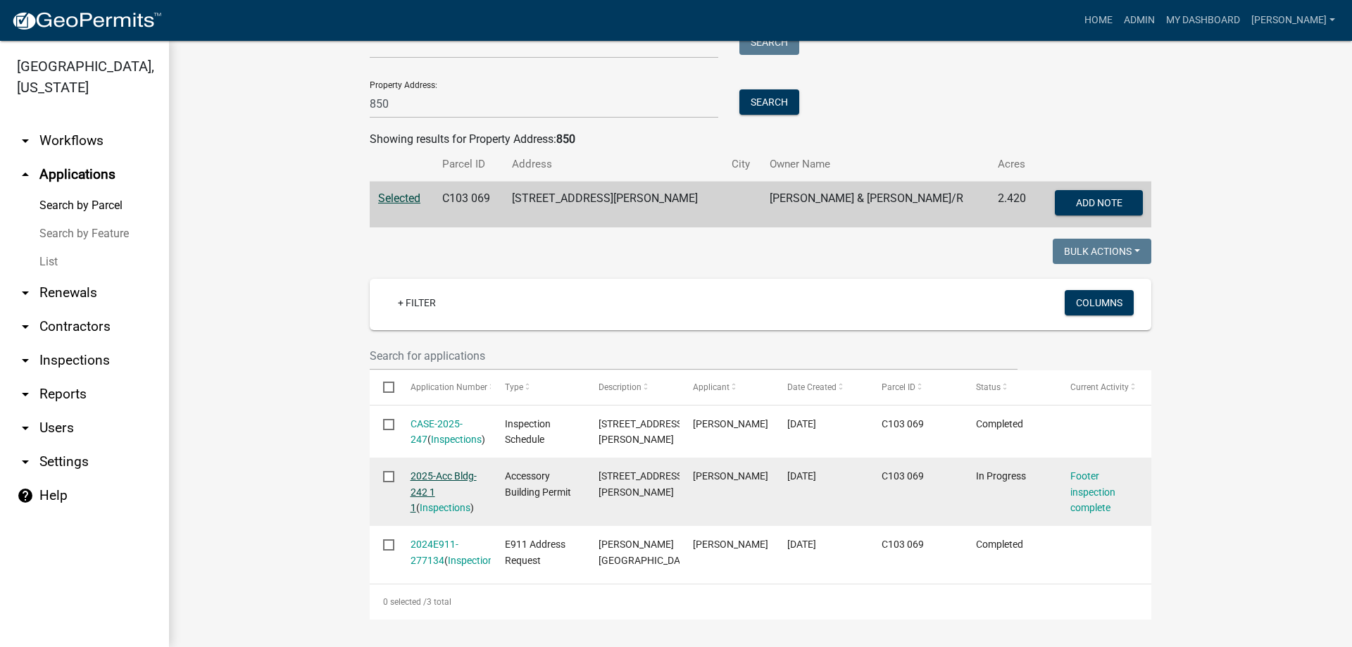
click at [421, 470] on link "2025-Acc Bldg-242 1 1" at bounding box center [443, 492] width 66 height 44
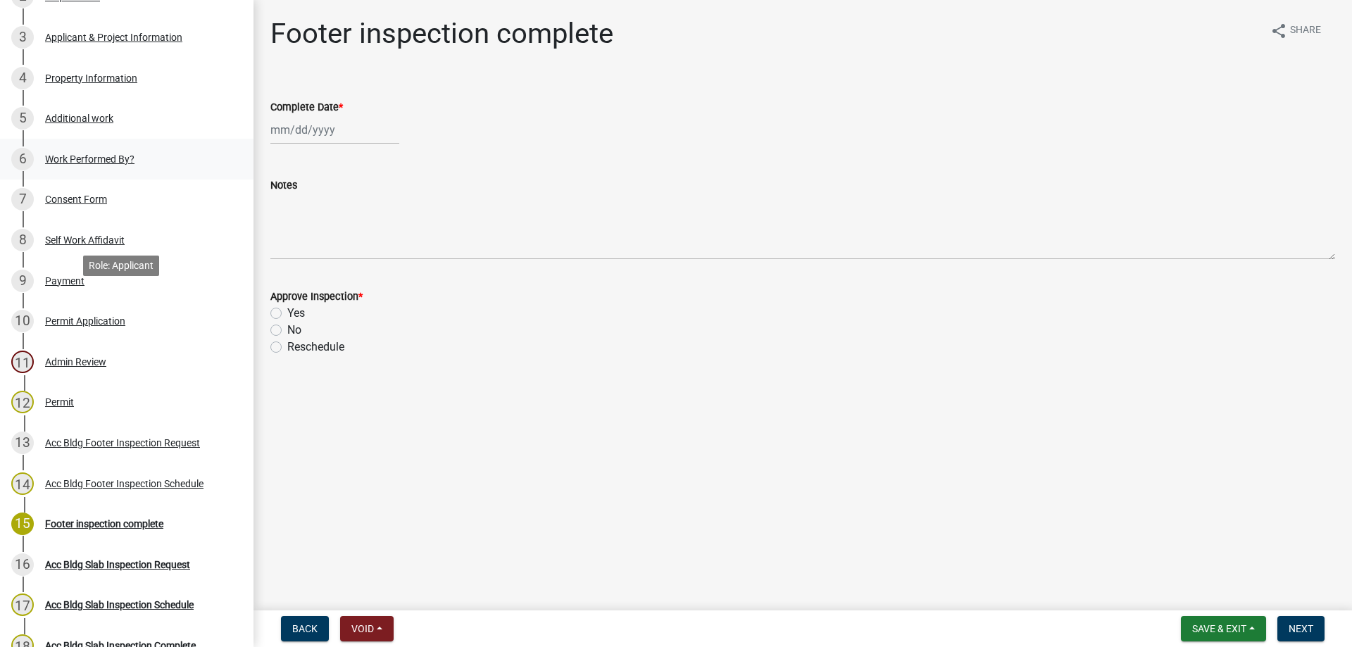
scroll to position [493, 0]
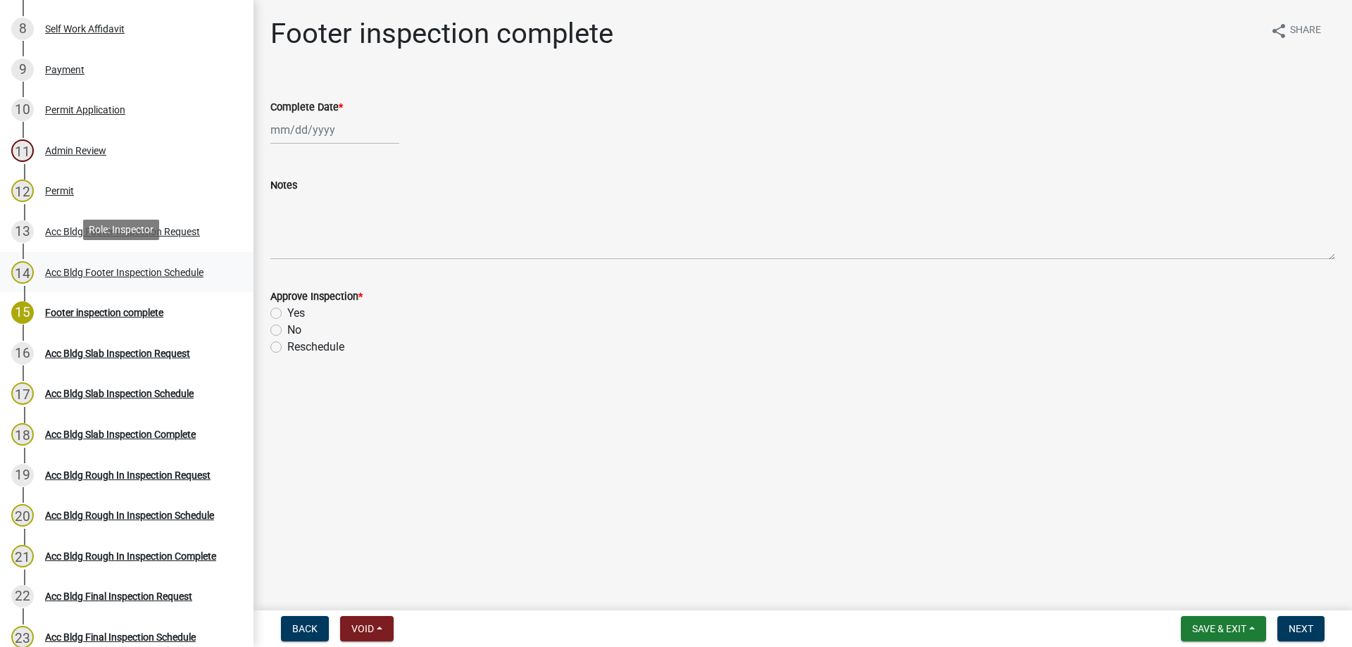
click at [116, 267] on div "Acc Bldg Footer Inspection Schedule" at bounding box center [124, 272] width 158 height 10
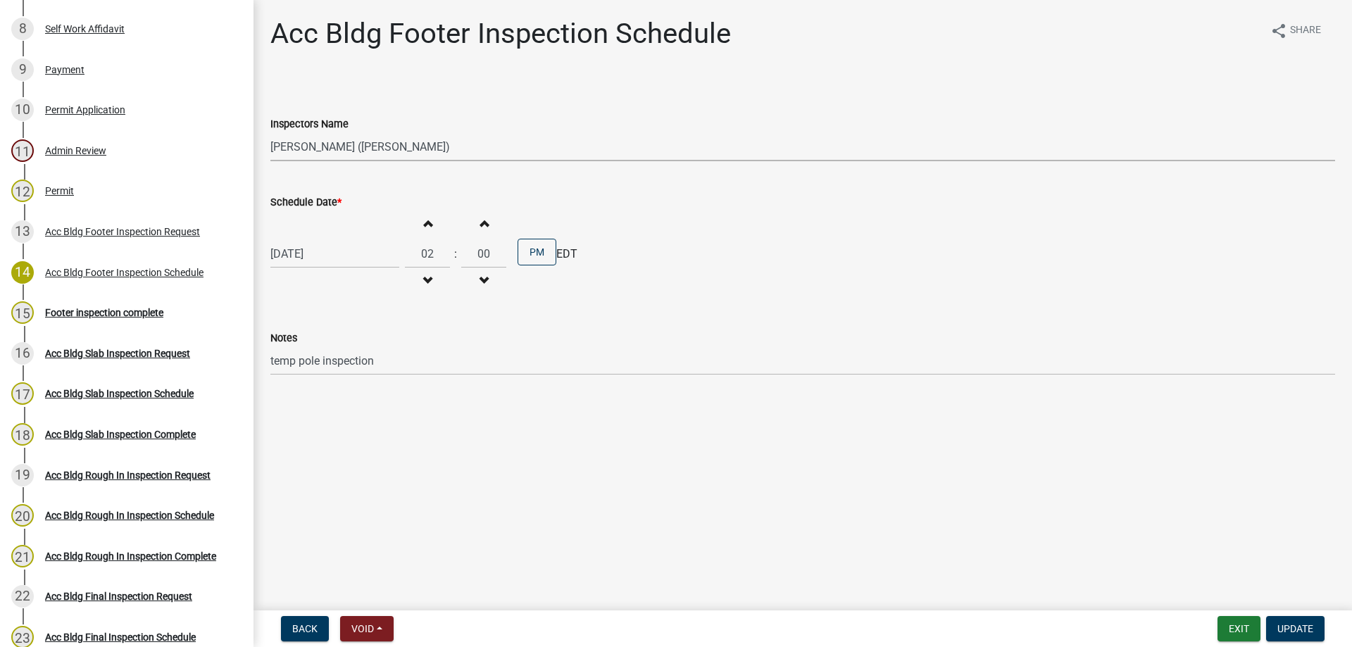
click at [345, 146] on select "Select Item... [PERSON_NAME].[PERSON_NAME] ([PERSON_NAME] ) TT_Administrator ([…" at bounding box center [802, 146] width 1064 height 29
select select "a844a88f-ba44-4800-9e08-05e10520dbf6"
click at [270, 132] on select "Select Item... [PERSON_NAME].[PERSON_NAME] ([PERSON_NAME] ) TT_Administrator ([…" at bounding box center [802, 146] width 1064 height 29
click at [339, 258] on div "[DATE] [DATE] Mo Tu We Th Fr Sa Su 1 2 3 4 5 6 7 8 9 10 11 12 13 14 15 16 17 18…" at bounding box center [334, 253] width 129 height 29
click at [375, 355] on div "12" at bounding box center [374, 351] width 23 height 23
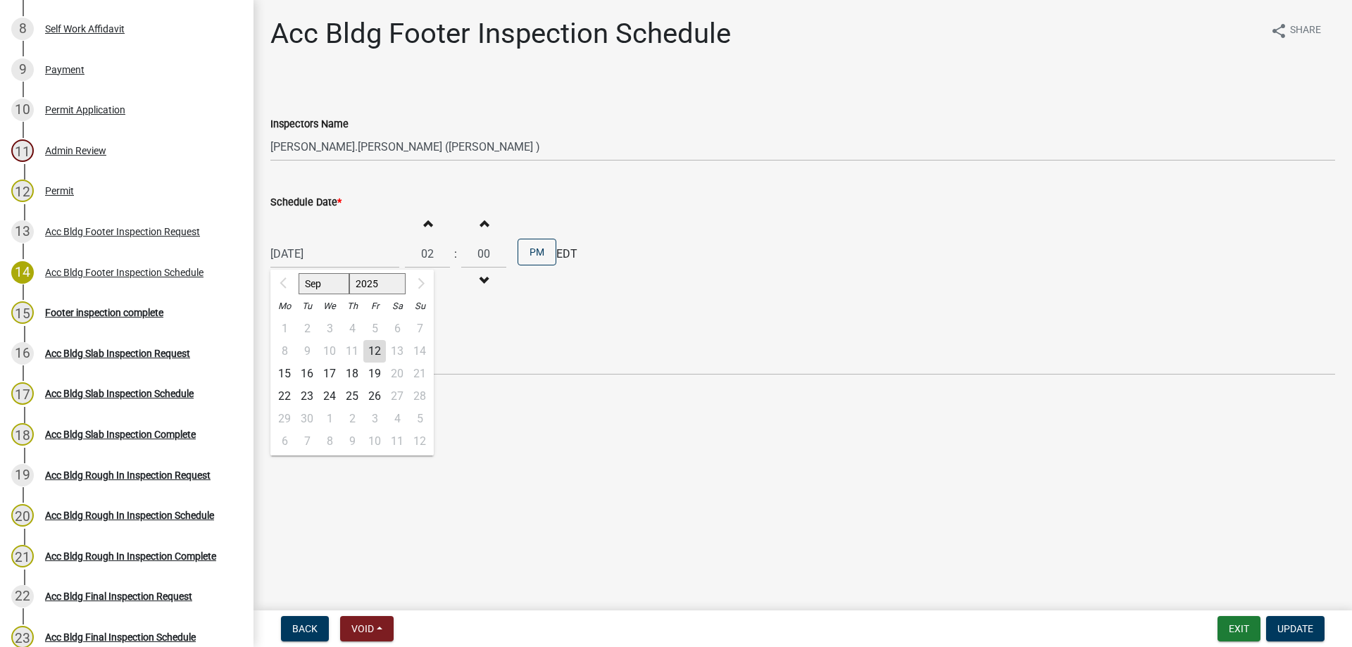
type input "[DATE]"
click at [424, 222] on span "button" at bounding box center [427, 223] width 7 height 11
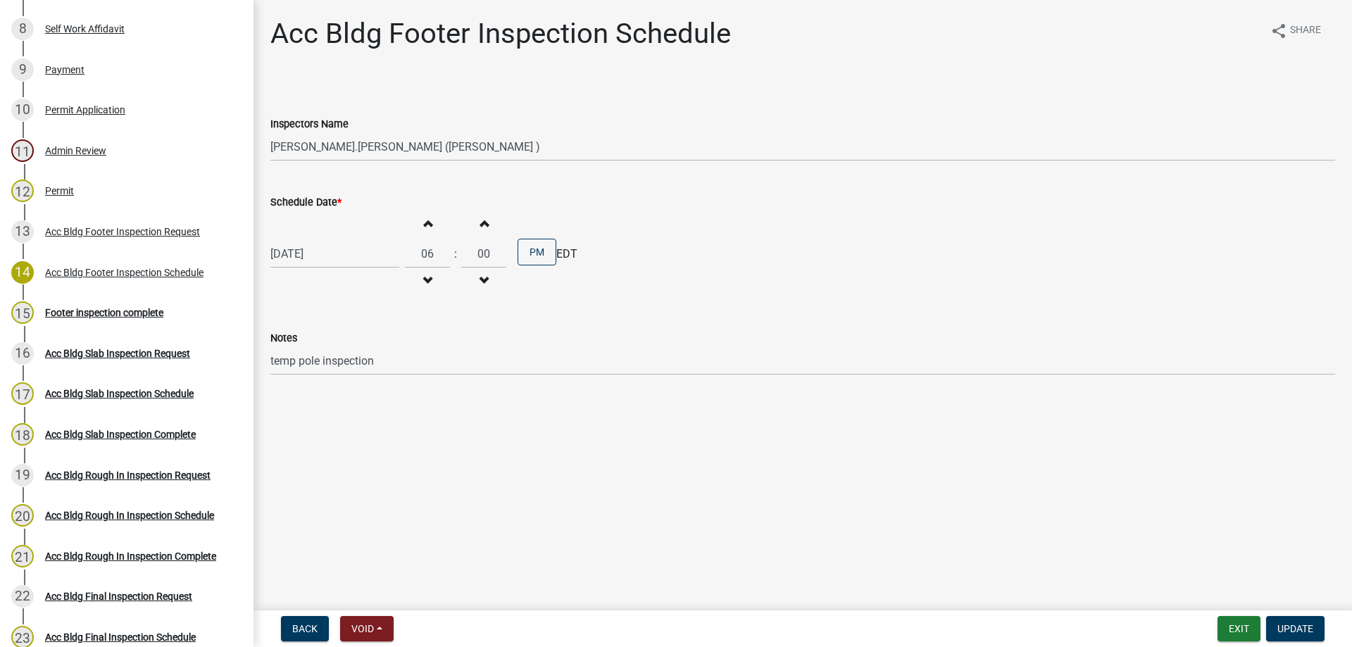
click at [424, 222] on span "button" at bounding box center [427, 223] width 7 height 11
click at [424, 280] on span "button" at bounding box center [427, 280] width 7 height 11
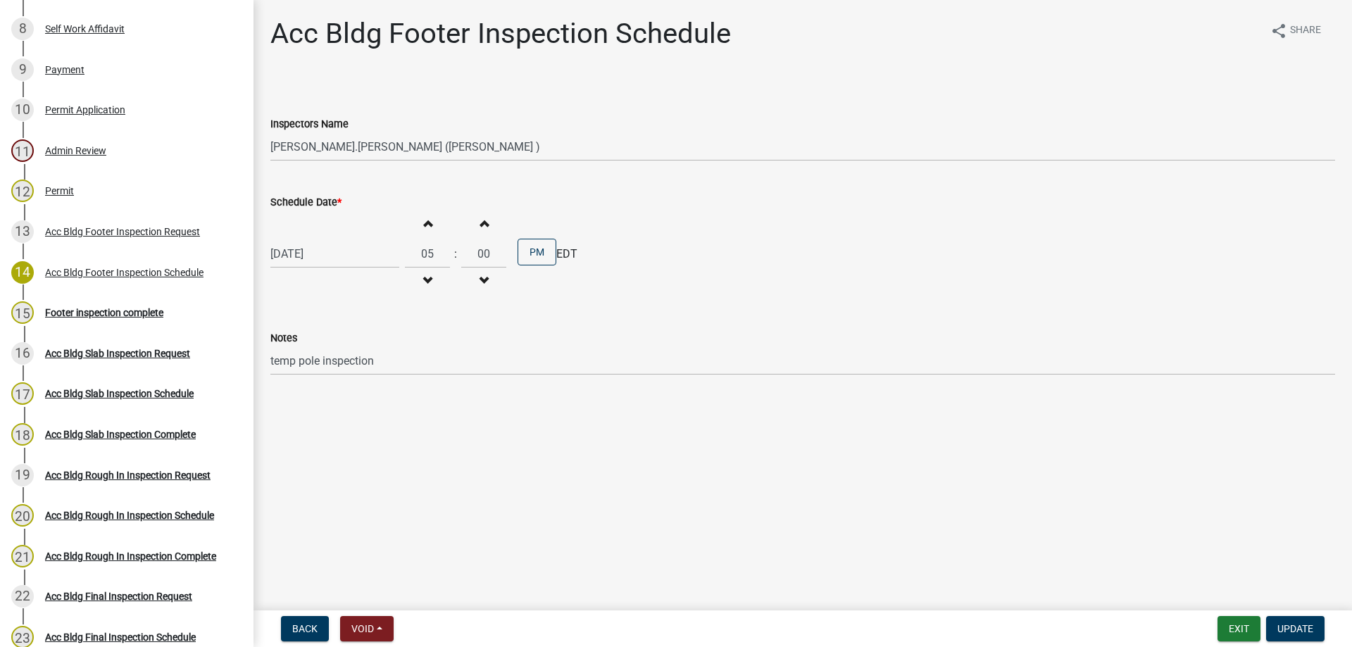
click at [424, 280] on span "button" at bounding box center [427, 280] width 7 height 11
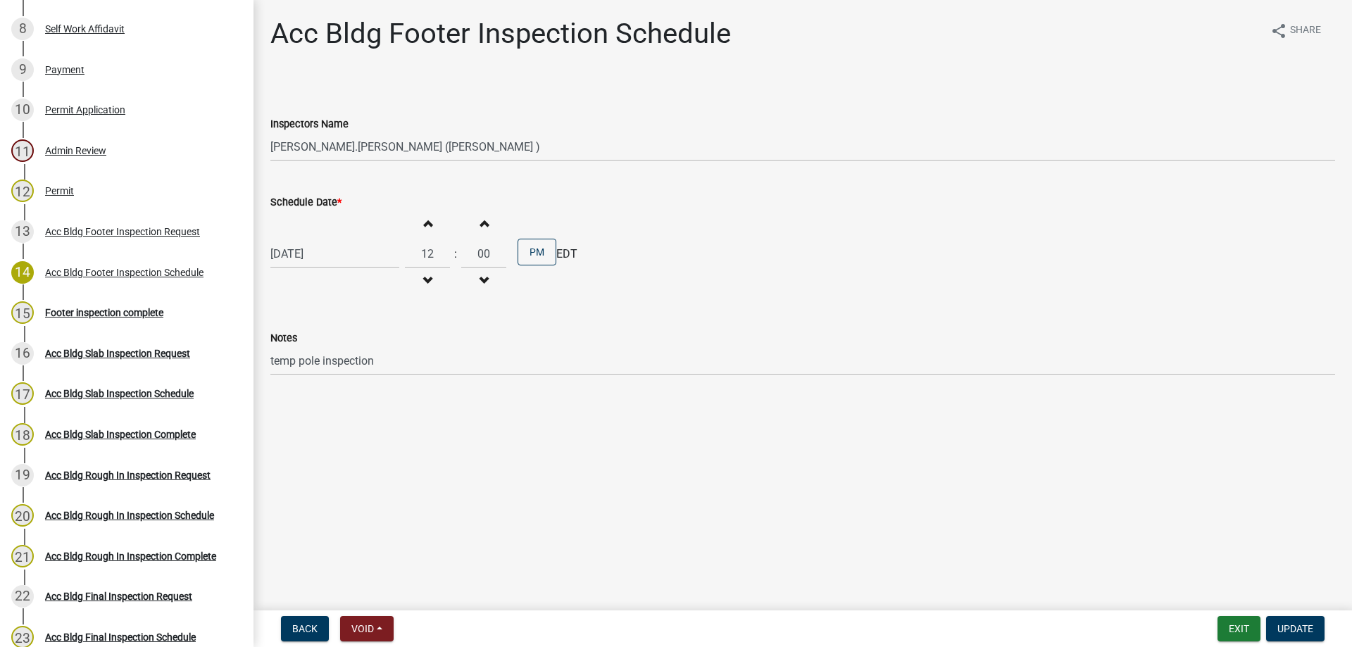
click at [424, 280] on span "button" at bounding box center [427, 280] width 7 height 11
drag, startPoint x: 531, startPoint y: 248, endPoint x: 529, endPoint y: 262, distance: 13.5
click at [529, 262] on button "AM" at bounding box center [536, 252] width 39 height 27
click at [528, 254] on button "PM" at bounding box center [536, 252] width 39 height 27
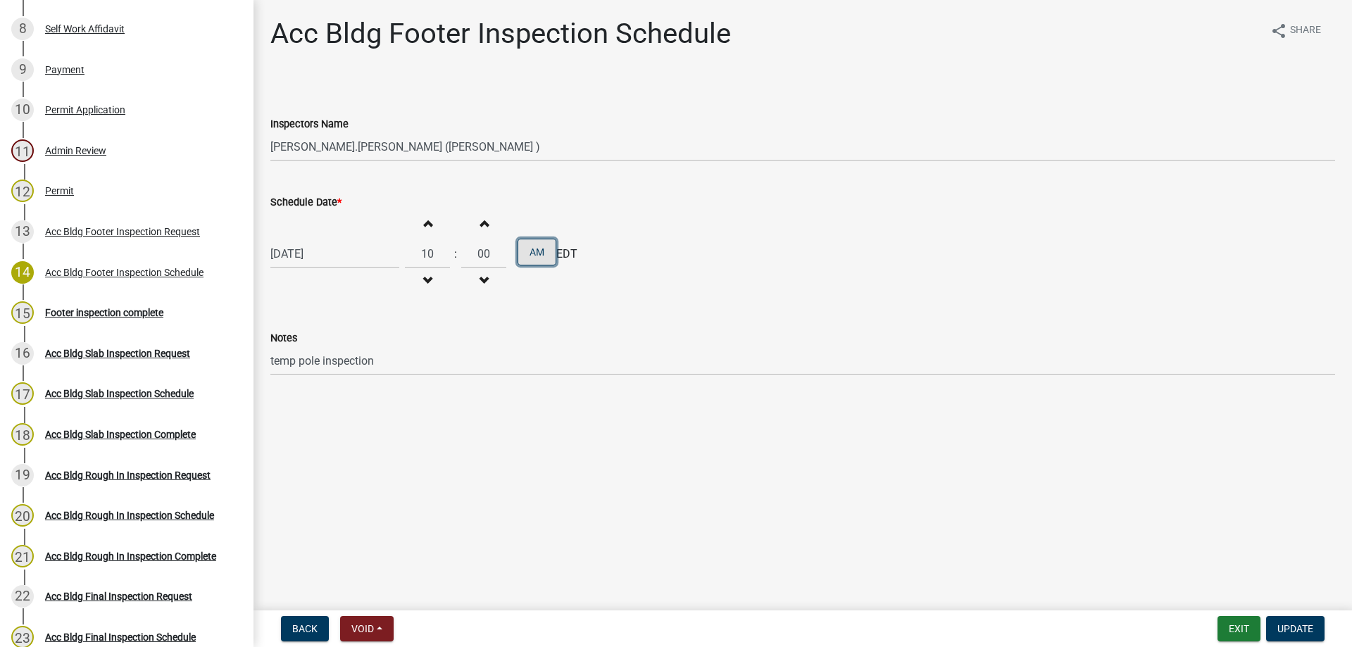
click at [528, 254] on button "AM" at bounding box center [536, 252] width 39 height 27
click at [424, 221] on span "button" at bounding box center [427, 223] width 7 height 11
type input "11"
click at [1304, 638] on button "Update" at bounding box center [1295, 628] width 58 height 25
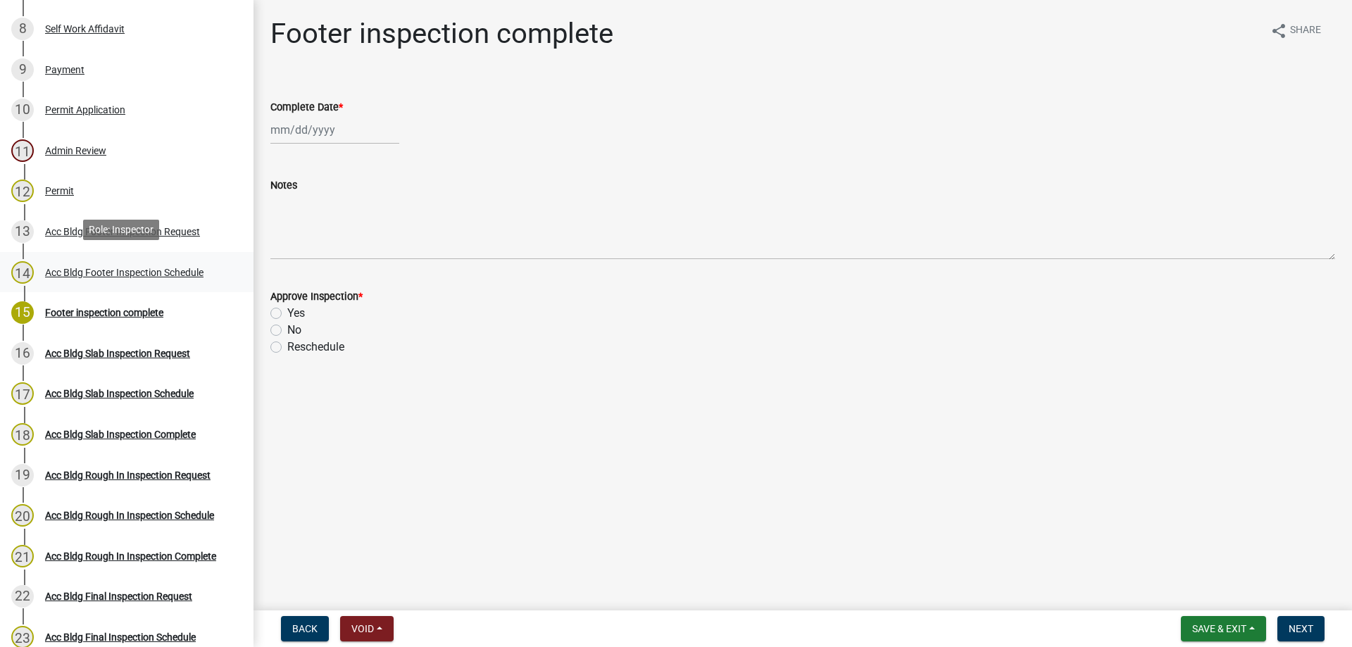
click at [115, 270] on div "Acc Bldg Footer Inspection Schedule" at bounding box center [124, 272] width 158 height 10
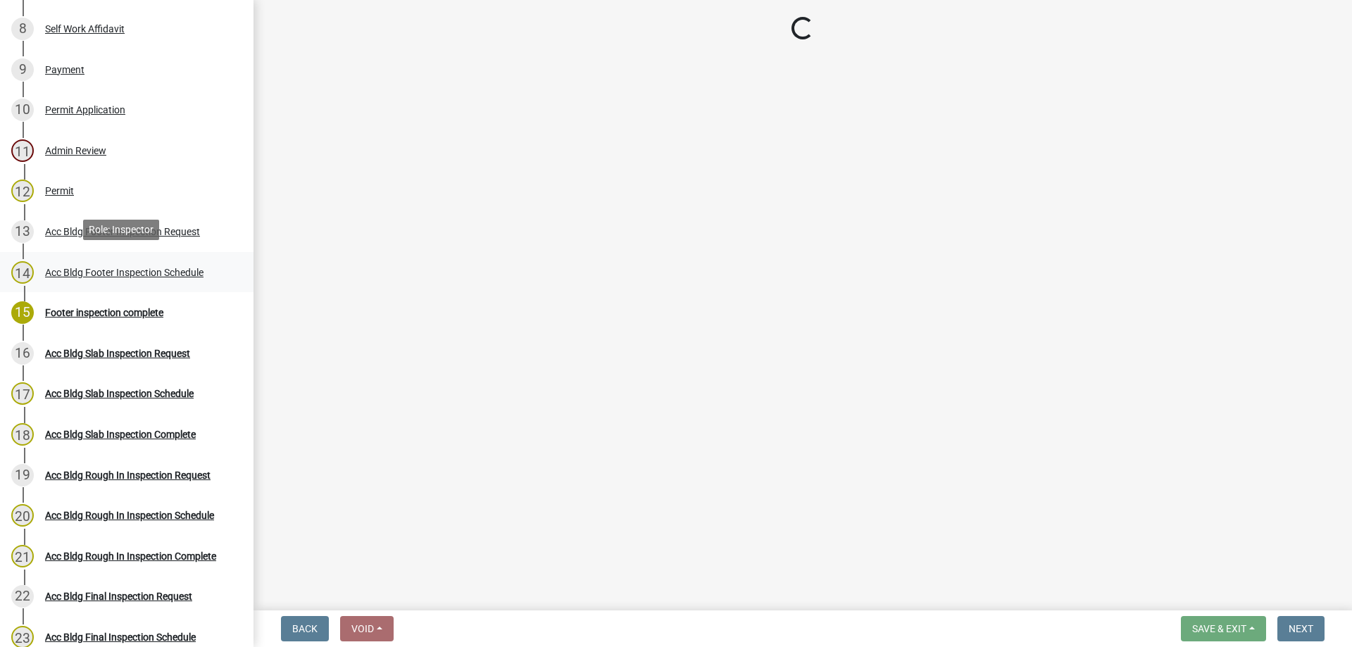
select select "a844a88f-ba44-4800-9e08-05e10520dbf6"
